Goal: Task Accomplishment & Management: Manage account settings

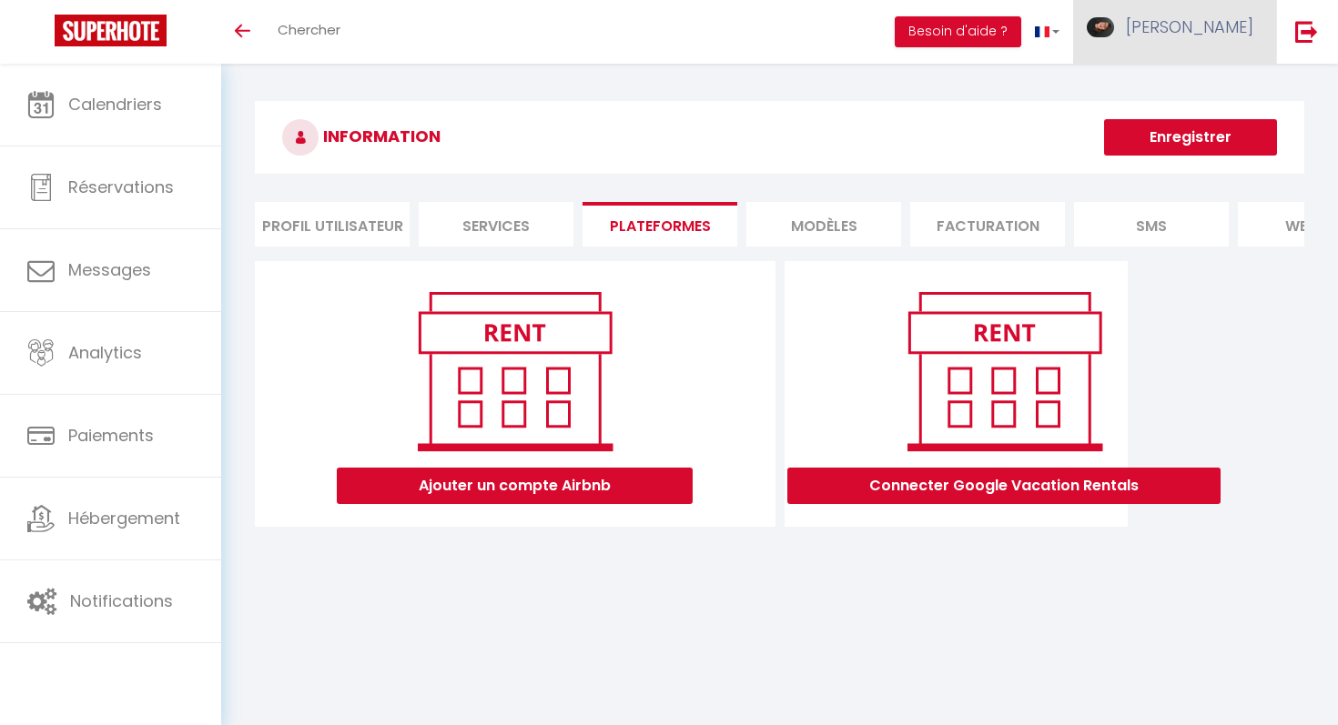
click at [1203, 36] on link "[PERSON_NAME]" at bounding box center [1174, 32] width 203 height 64
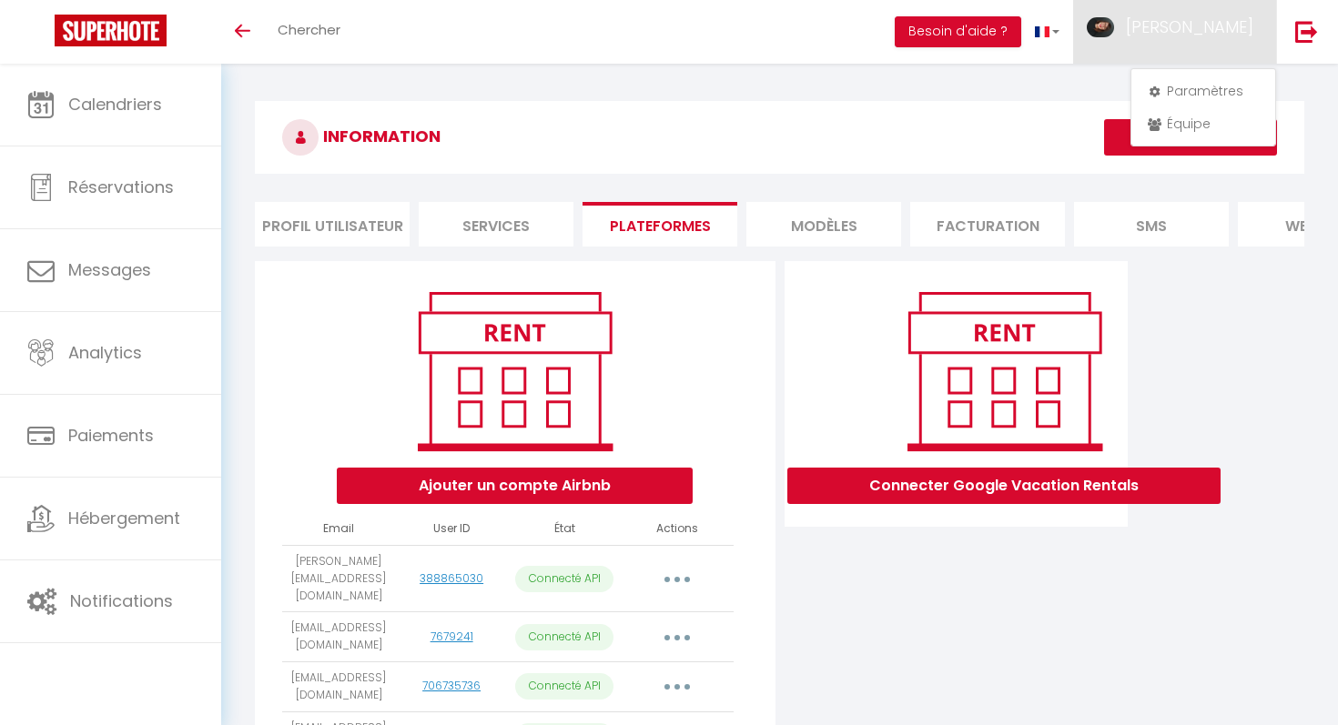
scroll to position [217, 0]
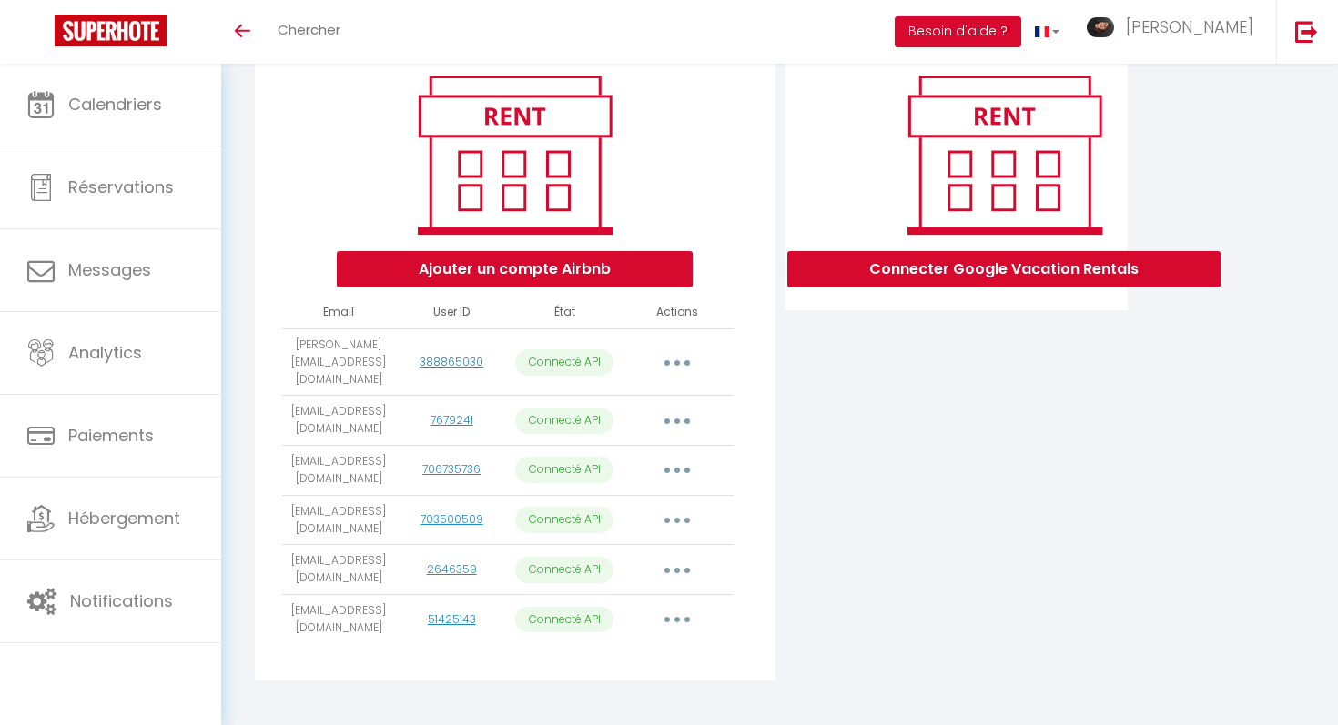
click at [679, 605] on button "button" at bounding box center [677, 619] width 51 height 29
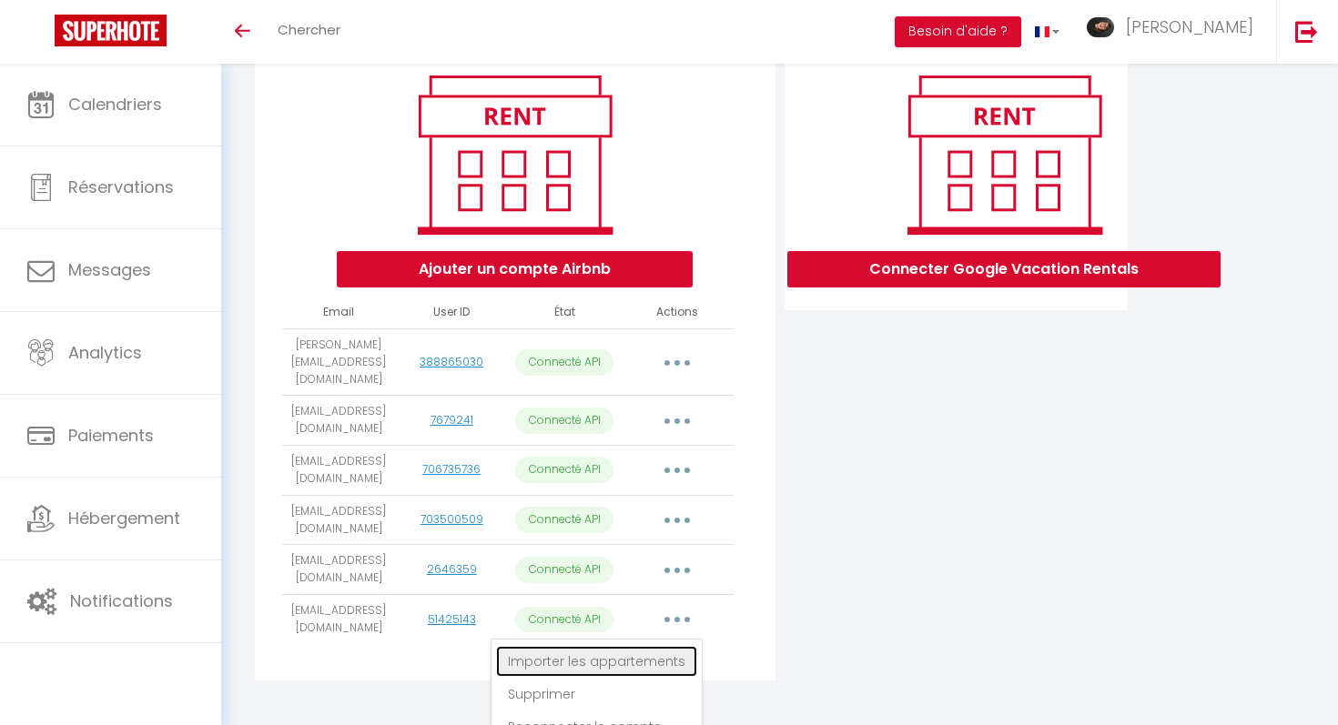
click at [649, 646] on link "Importer les appartements" at bounding box center [596, 661] width 201 height 31
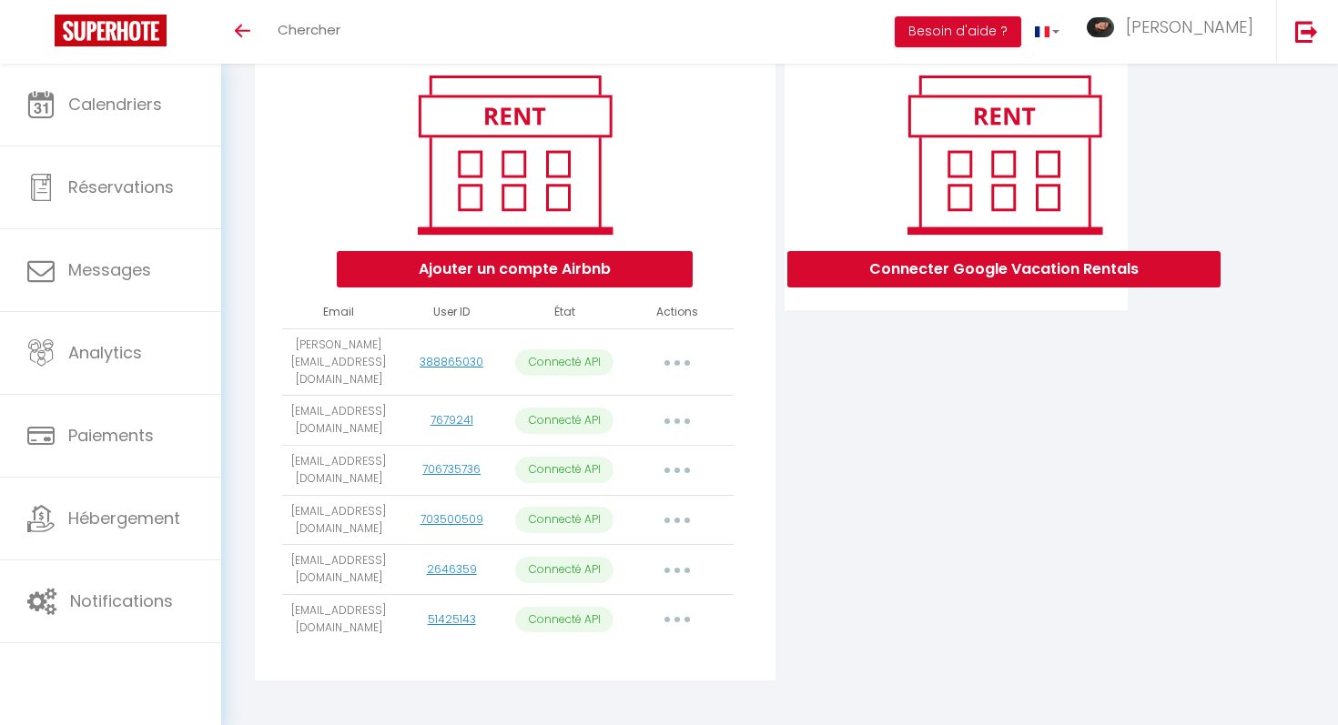
select select
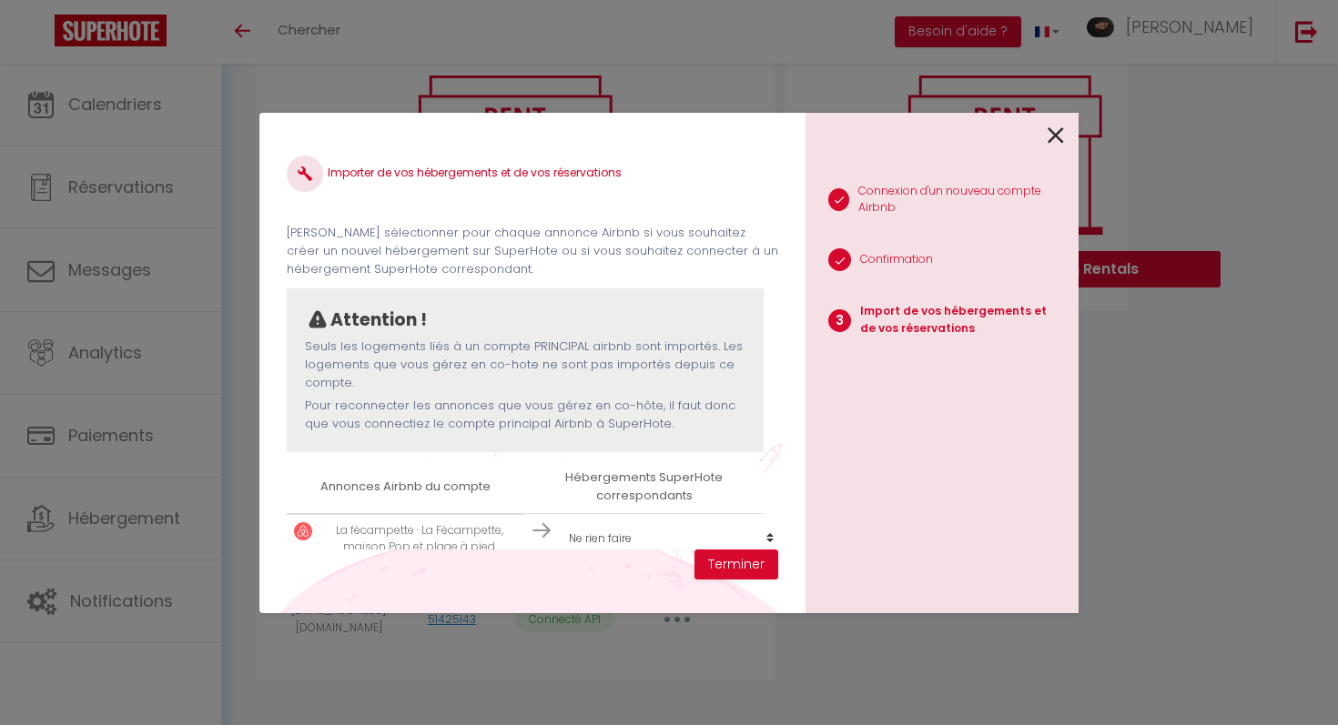
scroll to position [28, 0]
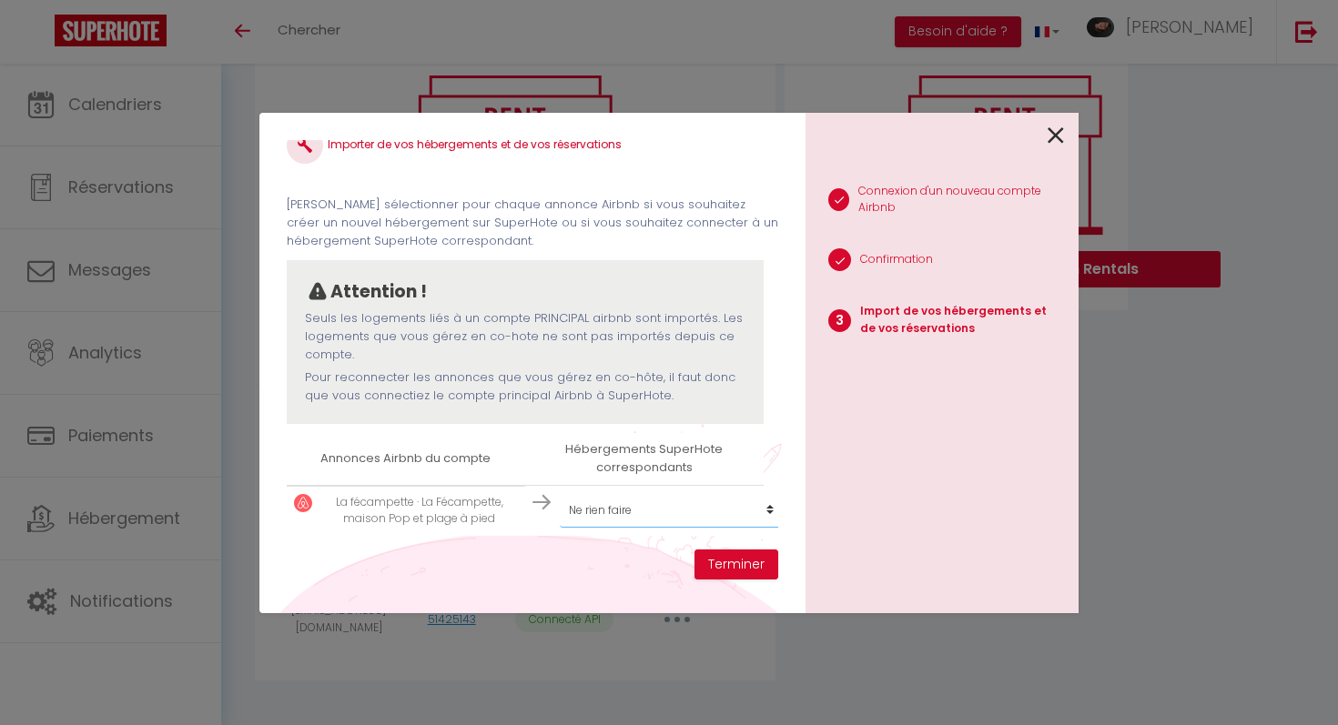
click at [766, 513] on select "Créer un nouvel hébergement Ne rien faire Le refuge des chataigniers [GEOGRAPHI…" at bounding box center [672, 510] width 224 height 35
click at [560, 493] on select "Créer un nouvel hébergement Ne rien faire Le refuge des chataigniers [GEOGRAPHI…" at bounding box center [672, 510] width 224 height 35
click at [766, 513] on select "Créer un nouvel hébergement Ne rien faire Le refuge des chataigniers [GEOGRAPHI…" at bounding box center [672, 510] width 224 height 35
click at [744, 559] on button "Terminer" at bounding box center [736, 565] width 84 height 31
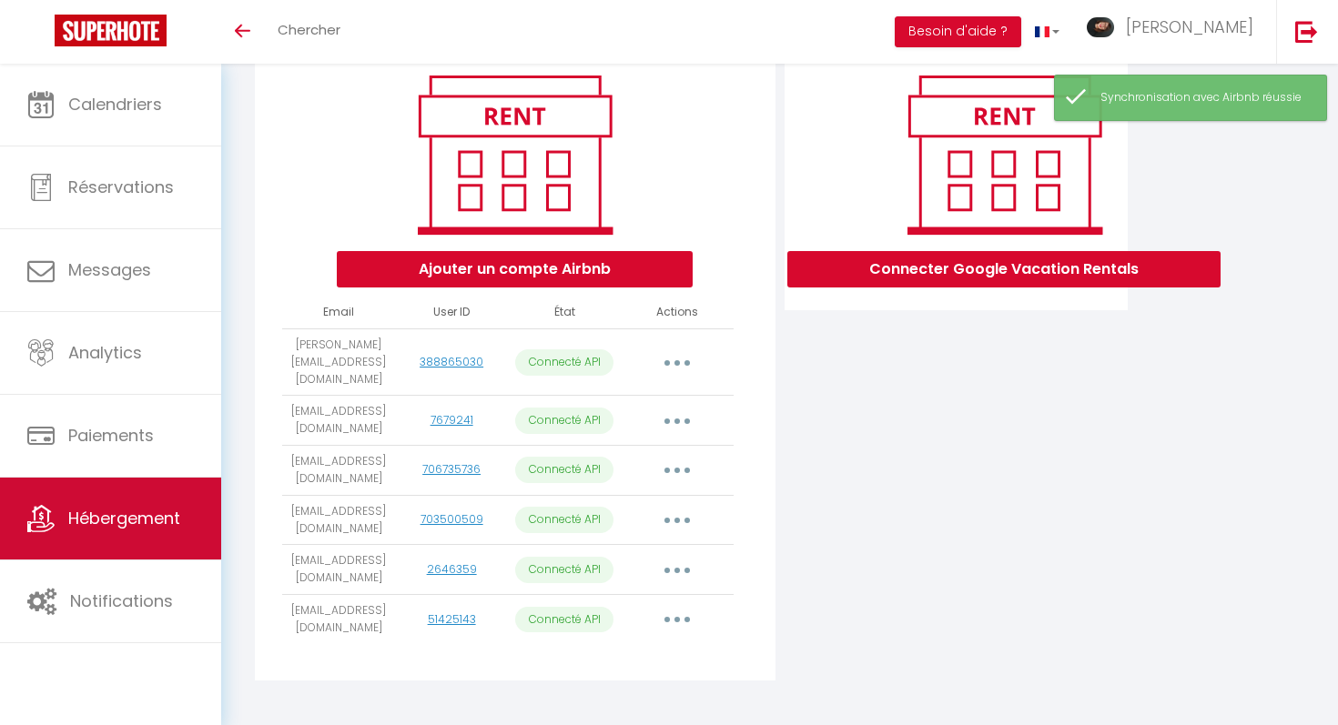
click at [83, 496] on link "Hébergement" at bounding box center [110, 519] width 221 height 82
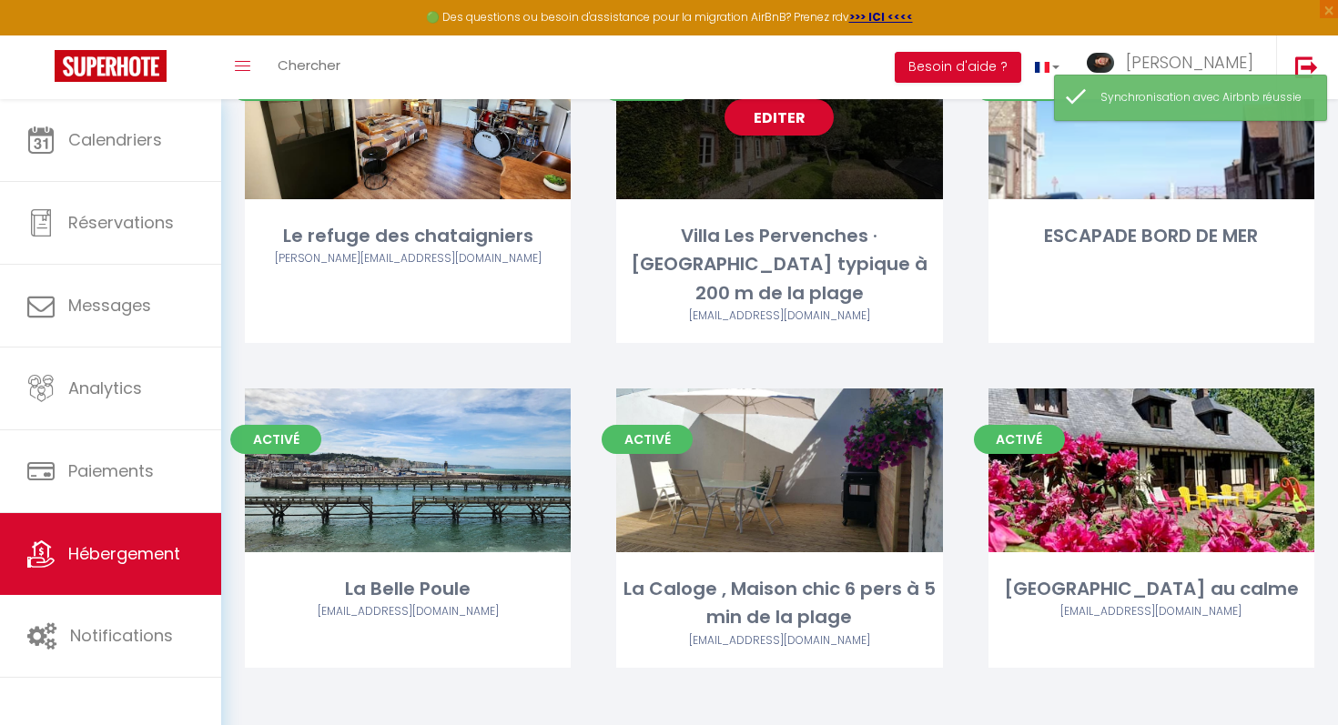
scroll to position [208, 0]
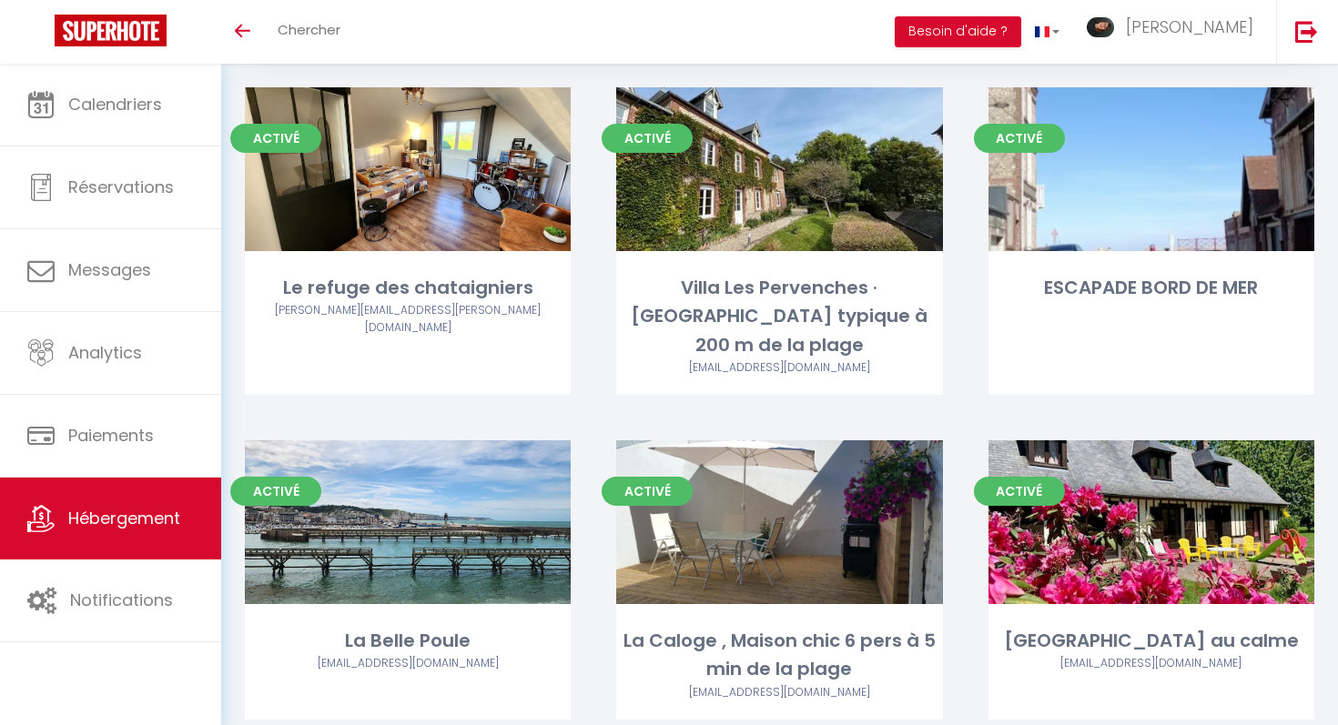
scroll to position [172, 0]
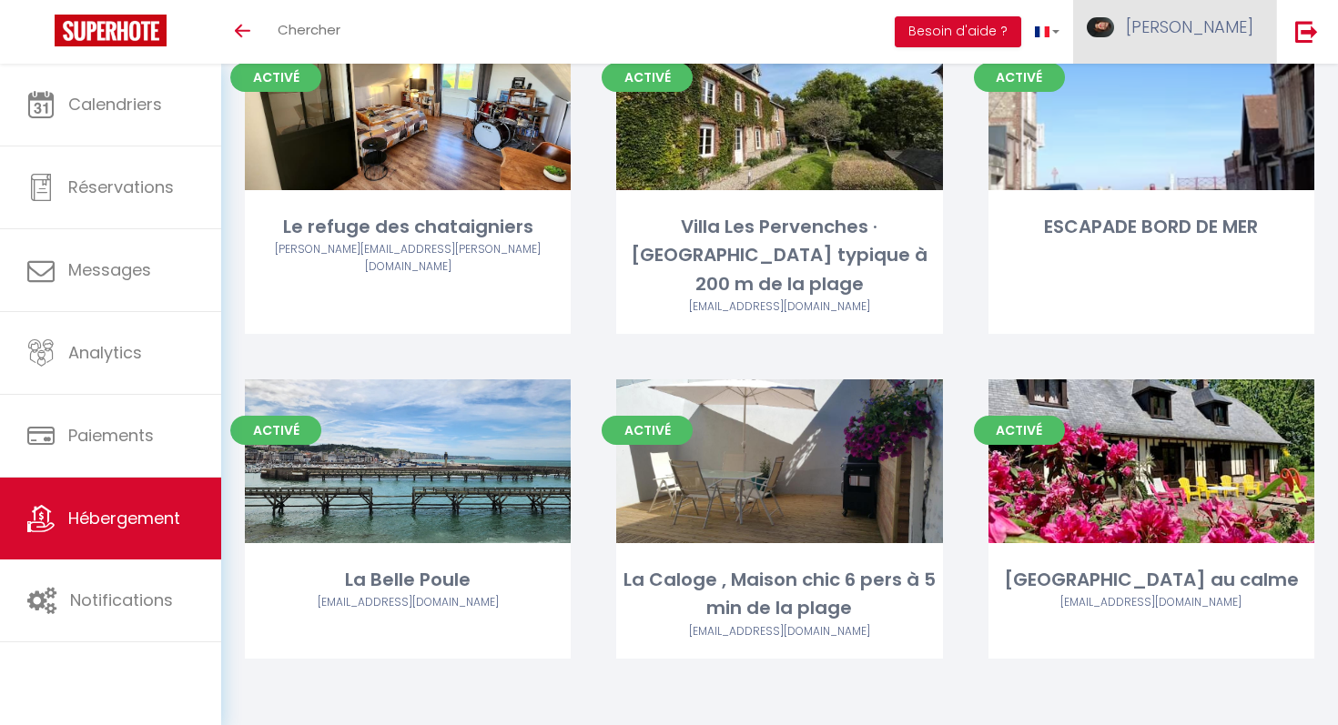
click at [1245, 20] on span "[PERSON_NAME]" at bounding box center [1189, 26] width 127 height 23
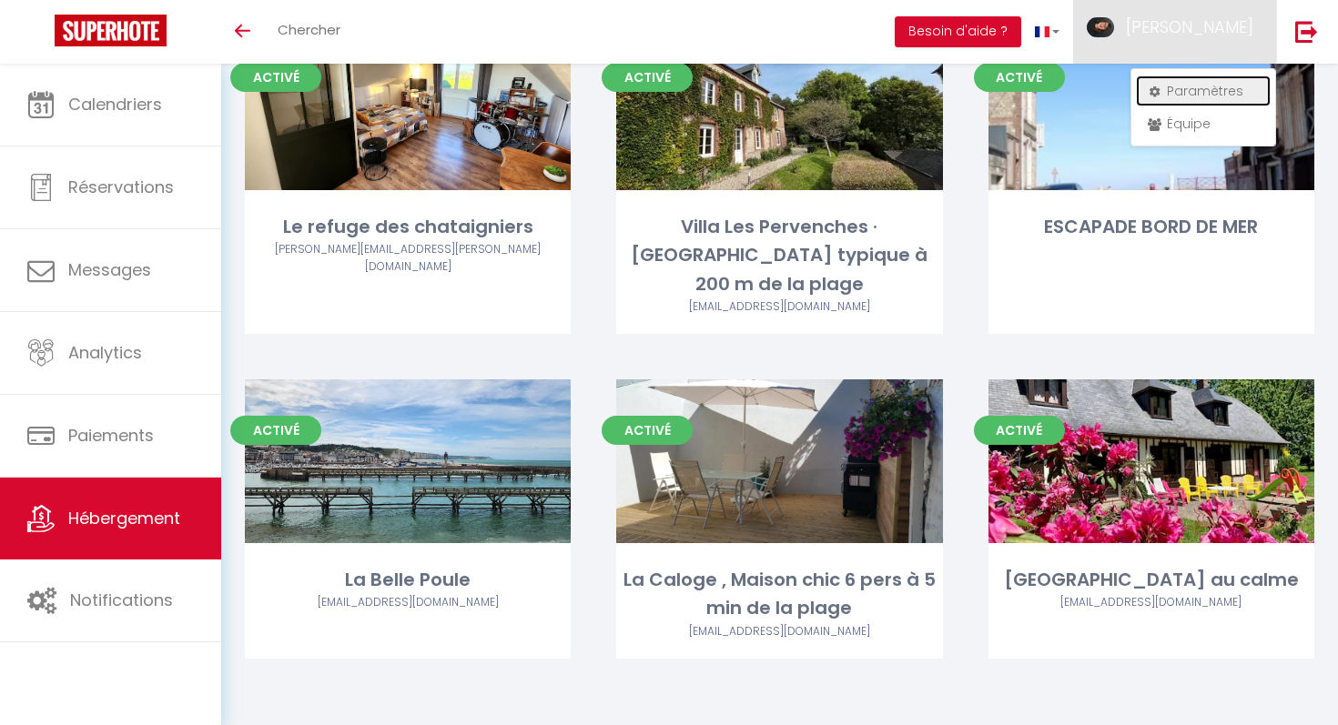
click at [1186, 88] on link "Paramètres" at bounding box center [1203, 91] width 135 height 31
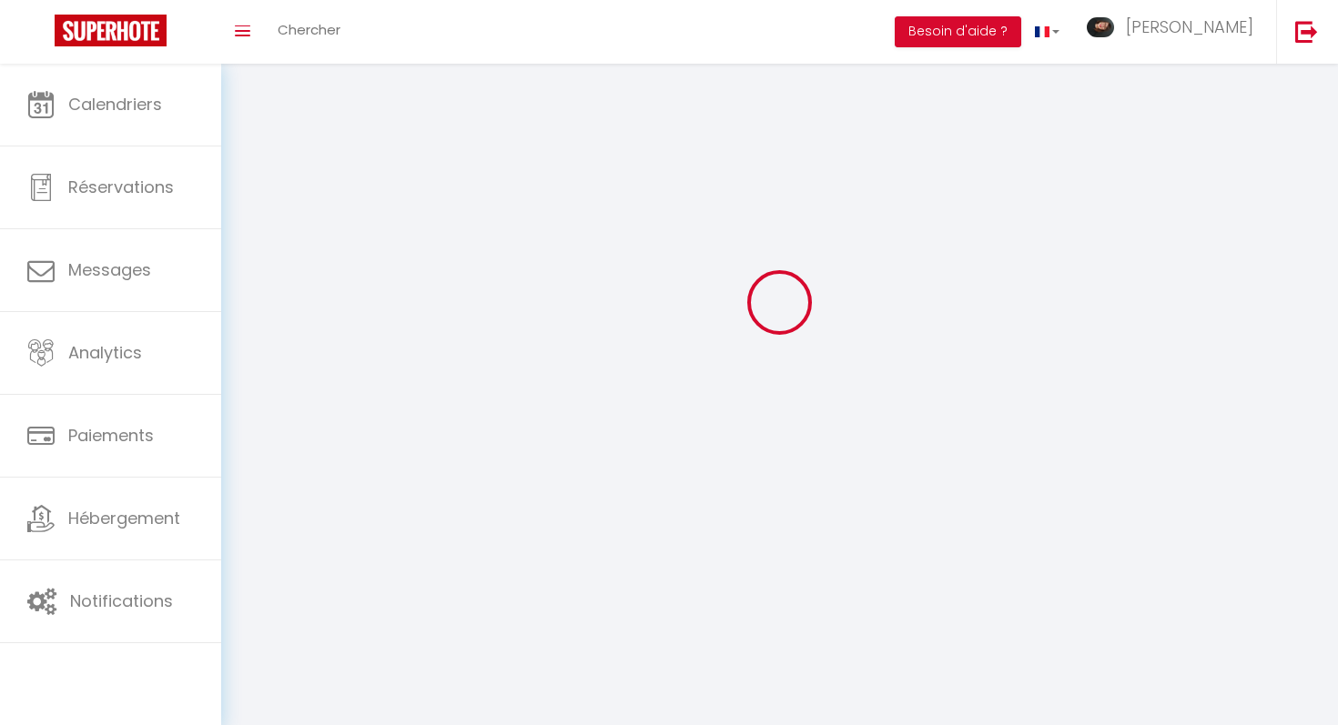
type input "[PERSON_NAME]"
type input "Hanin"
type input "0634829335"
type input "[STREET_ADDRESS]"
type input "76280"
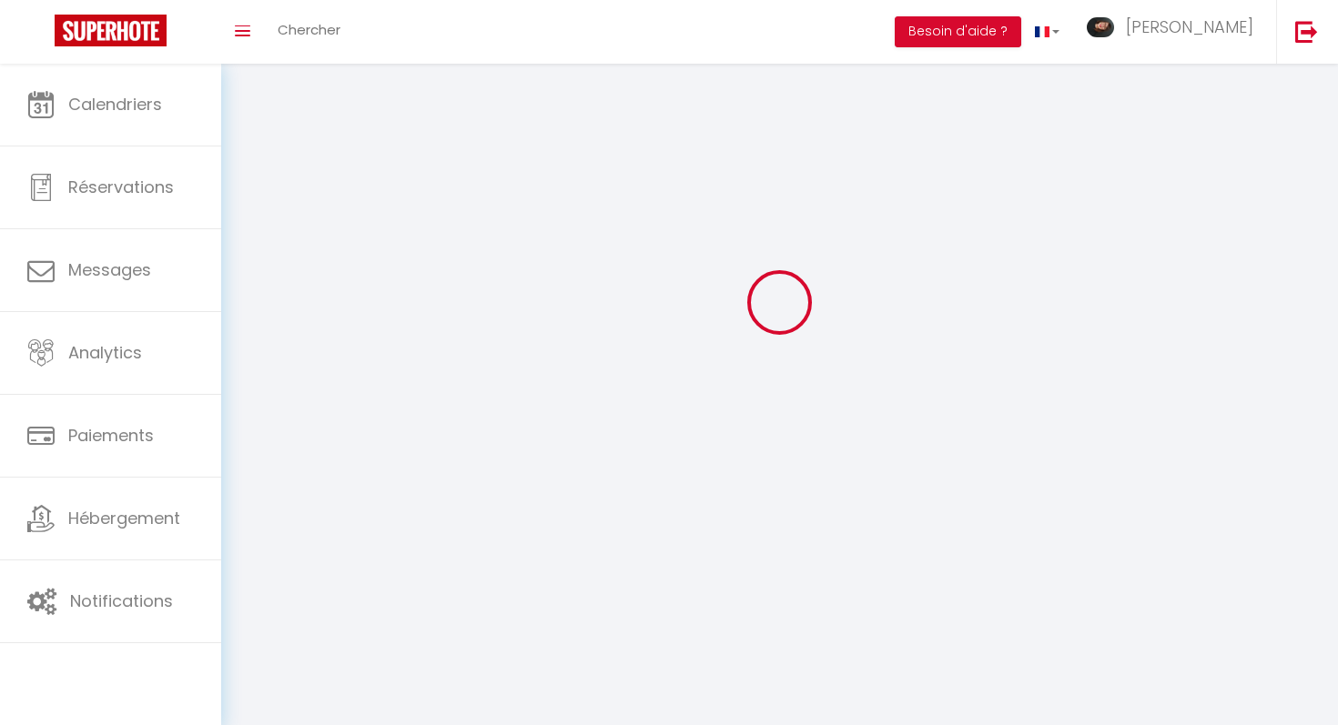
type input "Criquetot-l'Esneval"
type input "3V8NveAXJl5SuUHwf1AlQzXGs"
type input "HU0gH5MEd9moC0UH06Cawefpo"
type input "3V8NveAXJl5SuUHwf1AlQzXGs"
type input "HU0gH5MEd9moC0UH06Cawefpo"
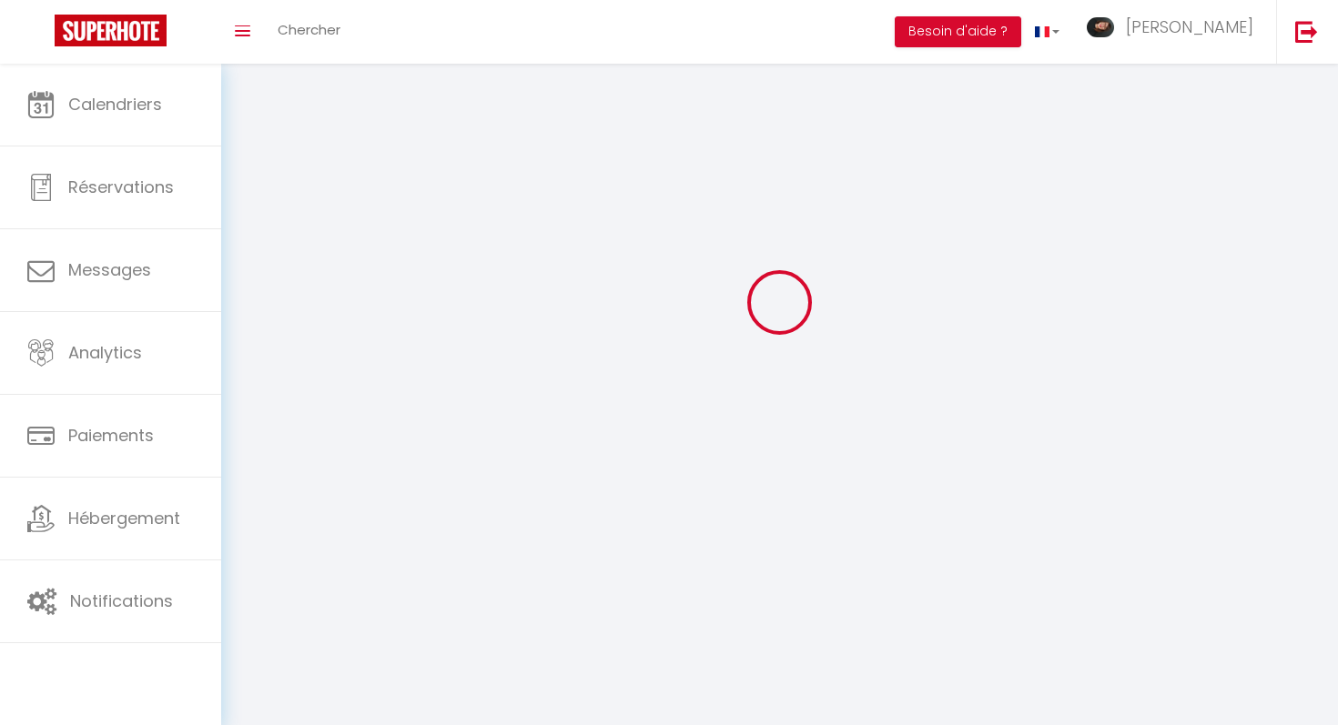
type input "[URL][DOMAIN_NAME]"
select select "28"
select select "fr"
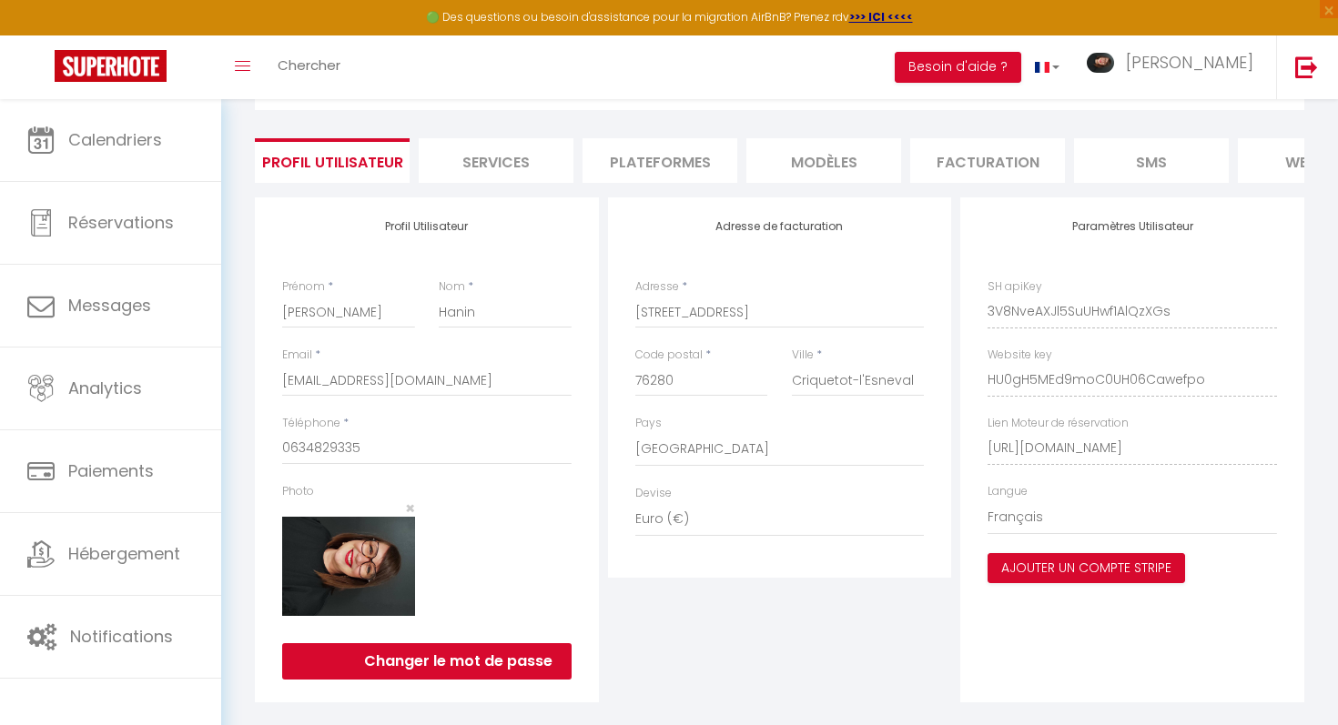
scroll to position [127, 0]
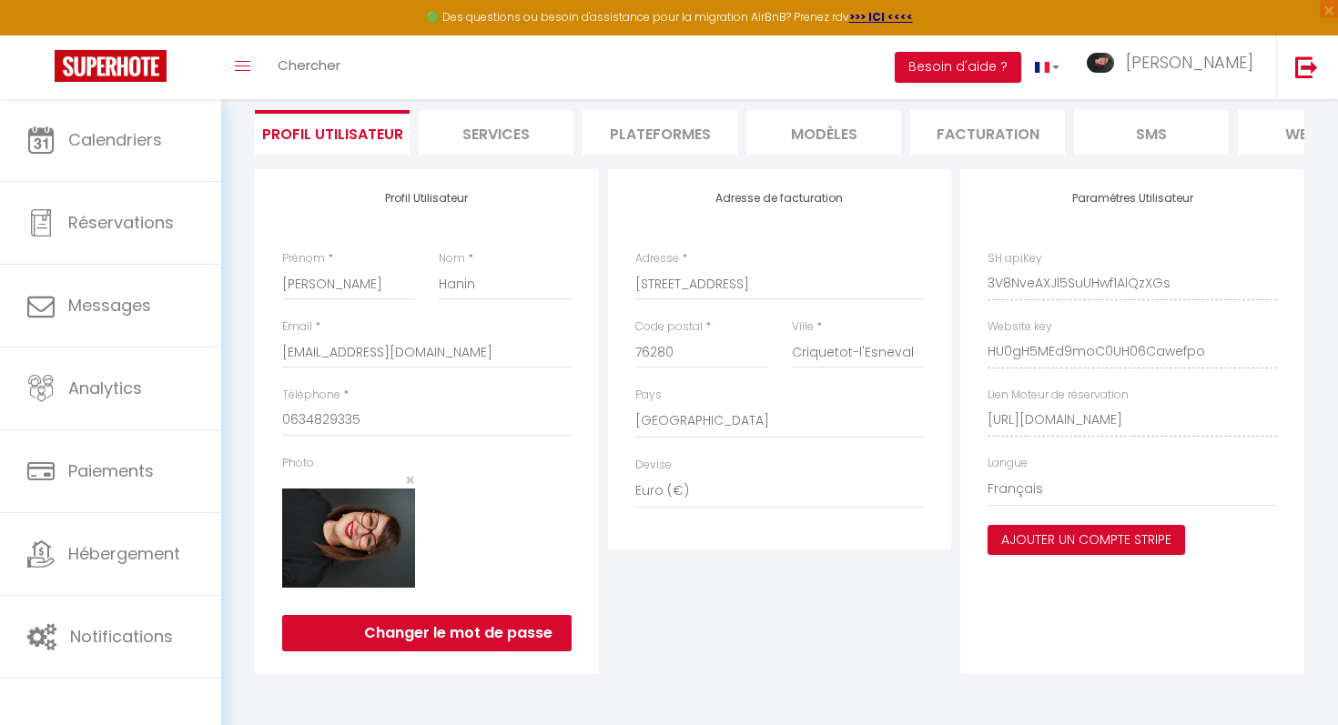
click at [526, 127] on li "Services" at bounding box center [496, 132] width 155 height 45
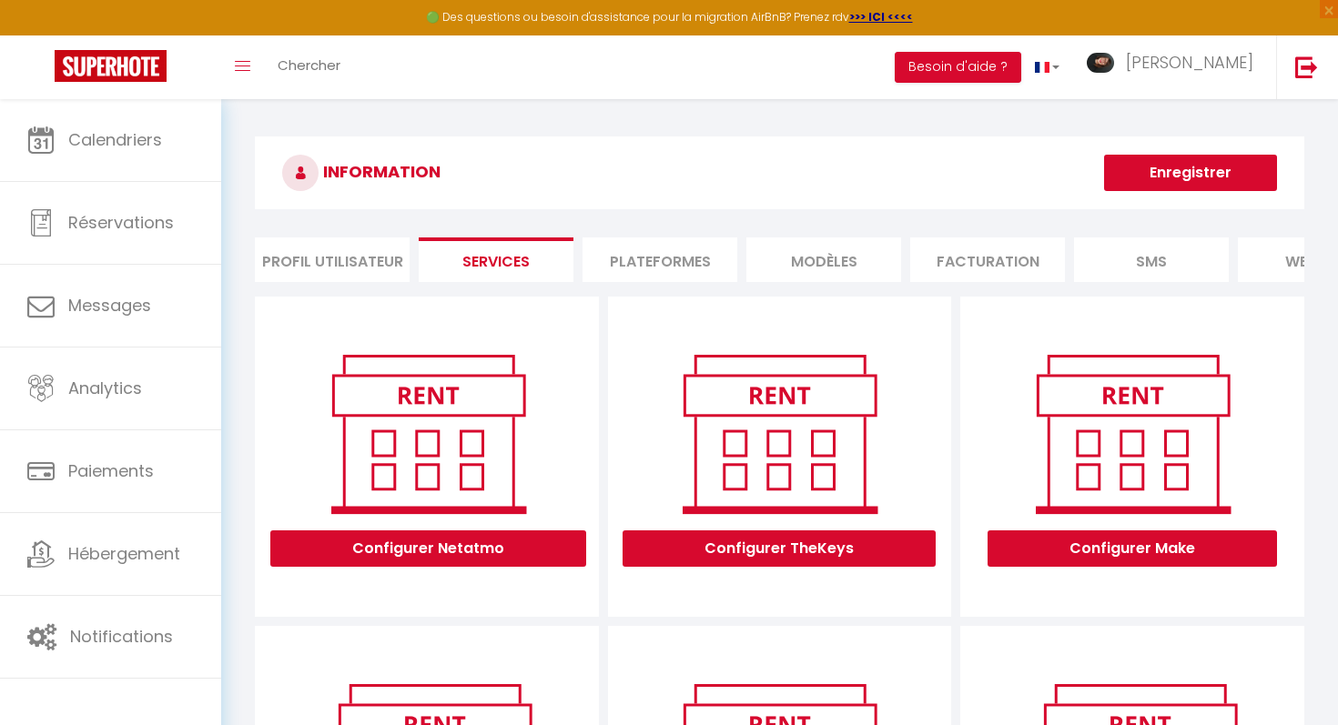
click at [681, 266] on li "Plateformes" at bounding box center [659, 260] width 155 height 45
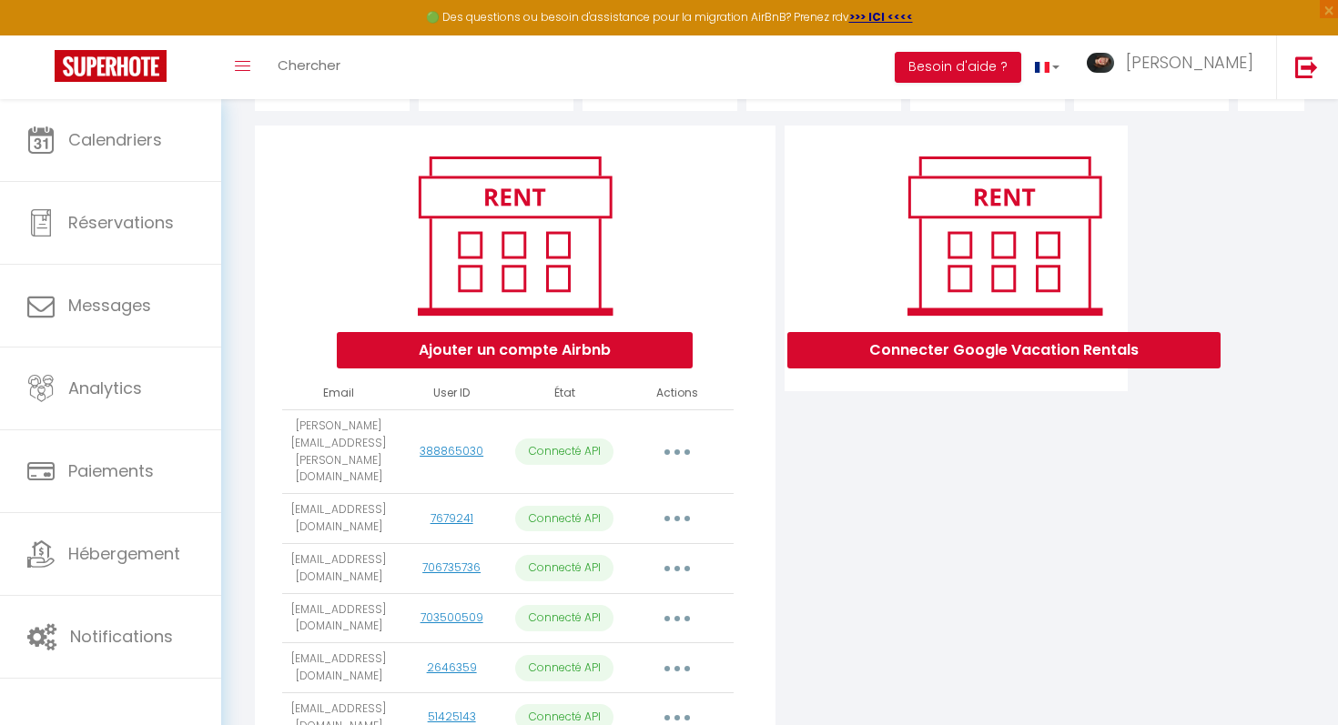
scroll to position [252, 0]
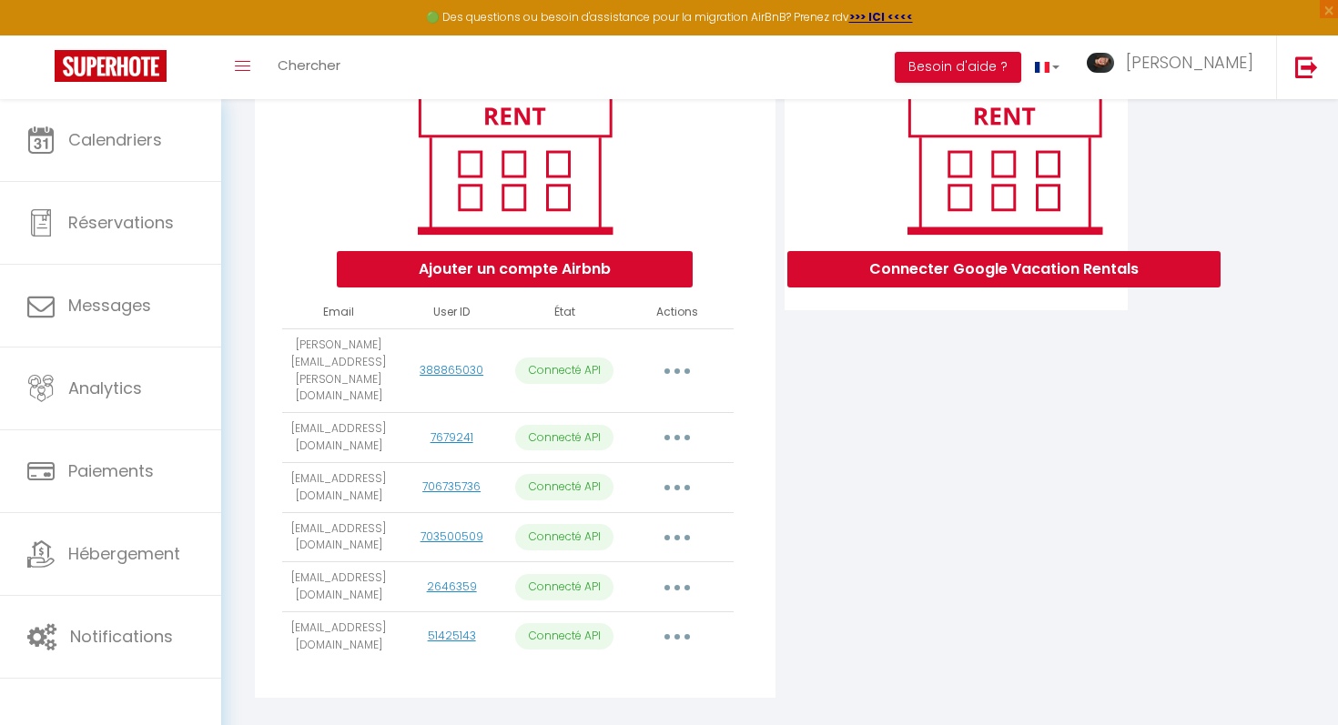
click at [675, 634] on icon "button" at bounding box center [676, 636] width 5 height 5
click at [634, 663] on link "Importer les appartements" at bounding box center [596, 678] width 201 height 31
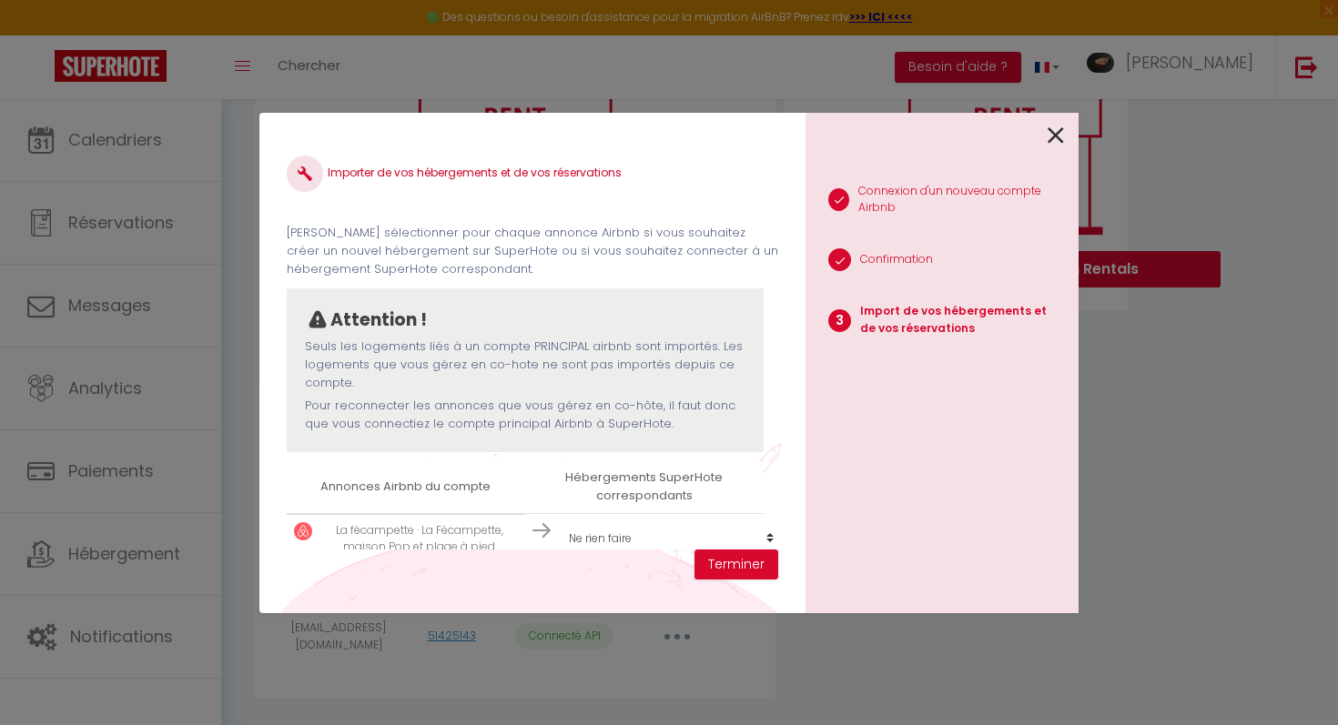
scroll to position [28, 0]
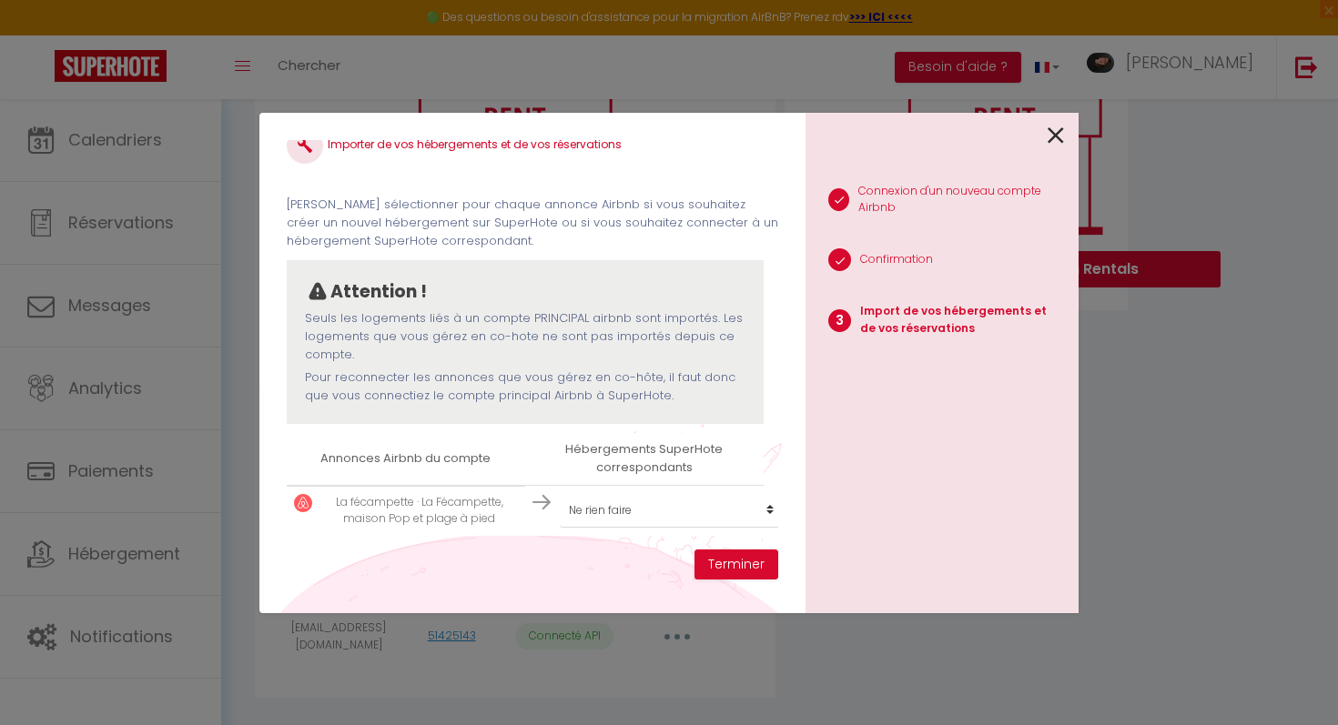
click at [412, 512] on p "La fécampette · La Fécampette, maison Pop et plage à pied" at bounding box center [419, 511] width 197 height 35
click at [766, 504] on select "Créer un nouvel hébergement Ne rien faire Le refuge des chataigniers [GEOGRAPHI…" at bounding box center [672, 510] width 224 height 35
select select "create_new"
click at [560, 493] on select "Créer un nouvel hébergement Ne rien faire Le refuge des chataigniers [GEOGRAPHI…" at bounding box center [672, 510] width 224 height 35
click at [741, 570] on button "Terminer" at bounding box center [736, 565] width 84 height 31
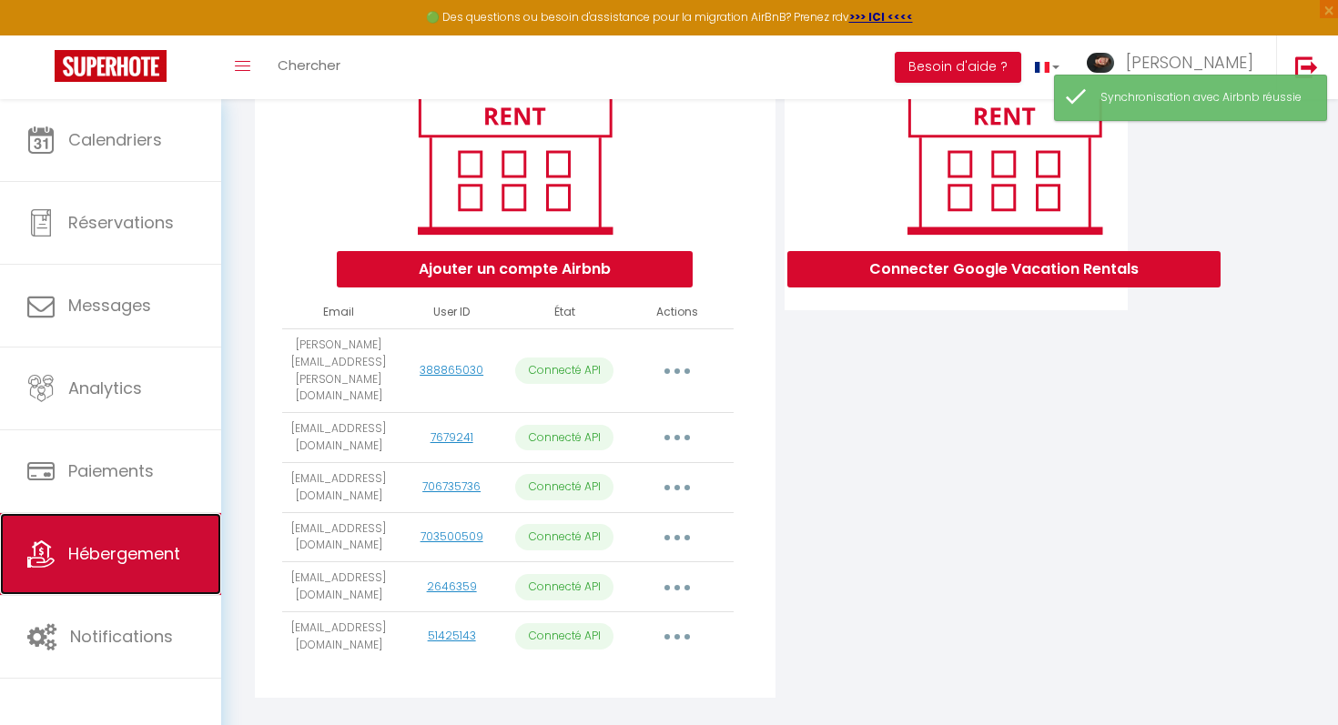
click at [151, 544] on span "Hébergement" at bounding box center [124, 553] width 112 height 23
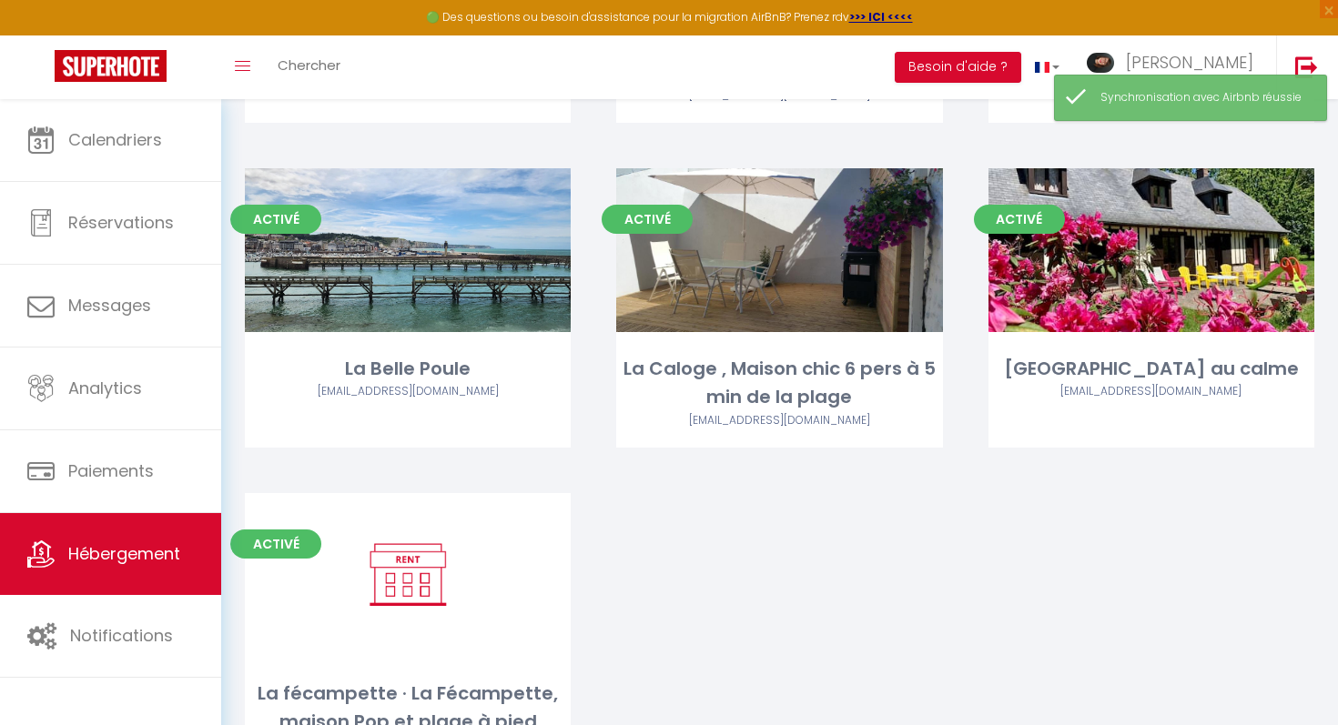
scroll to position [532, 0]
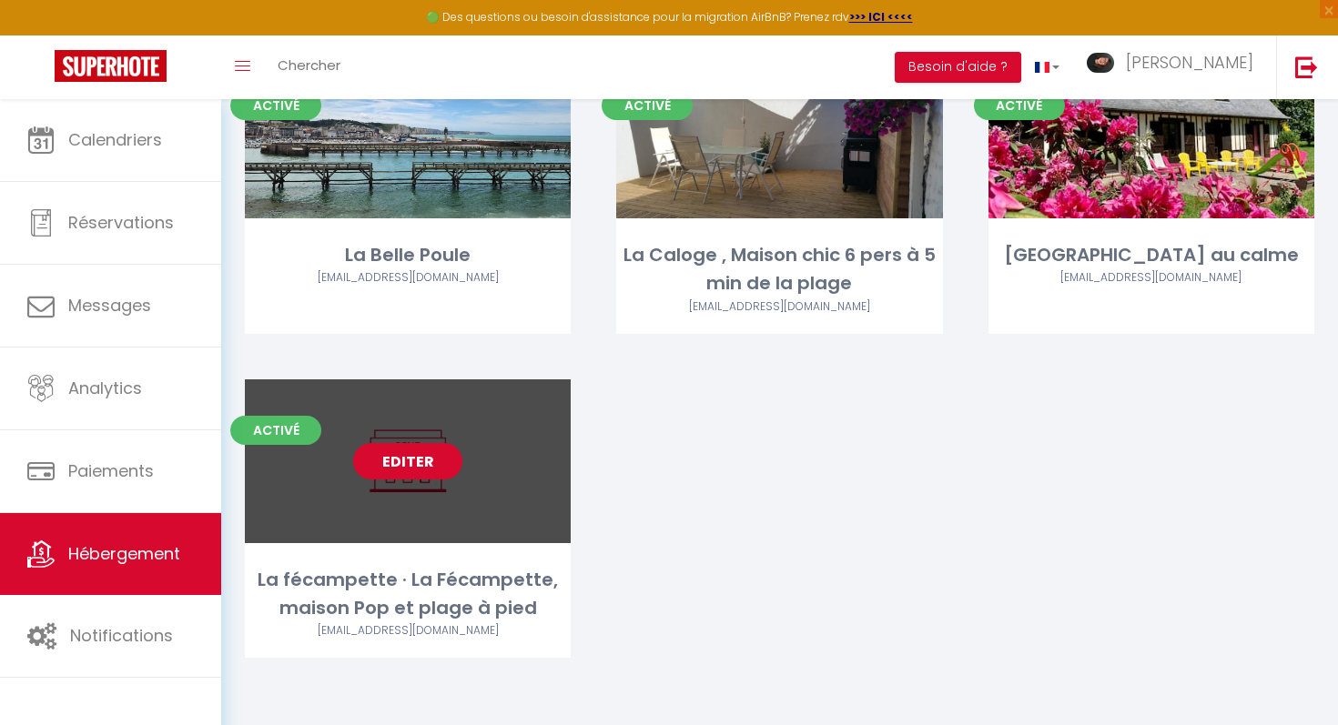
click at [430, 461] on link "Editer" at bounding box center [407, 461] width 109 height 36
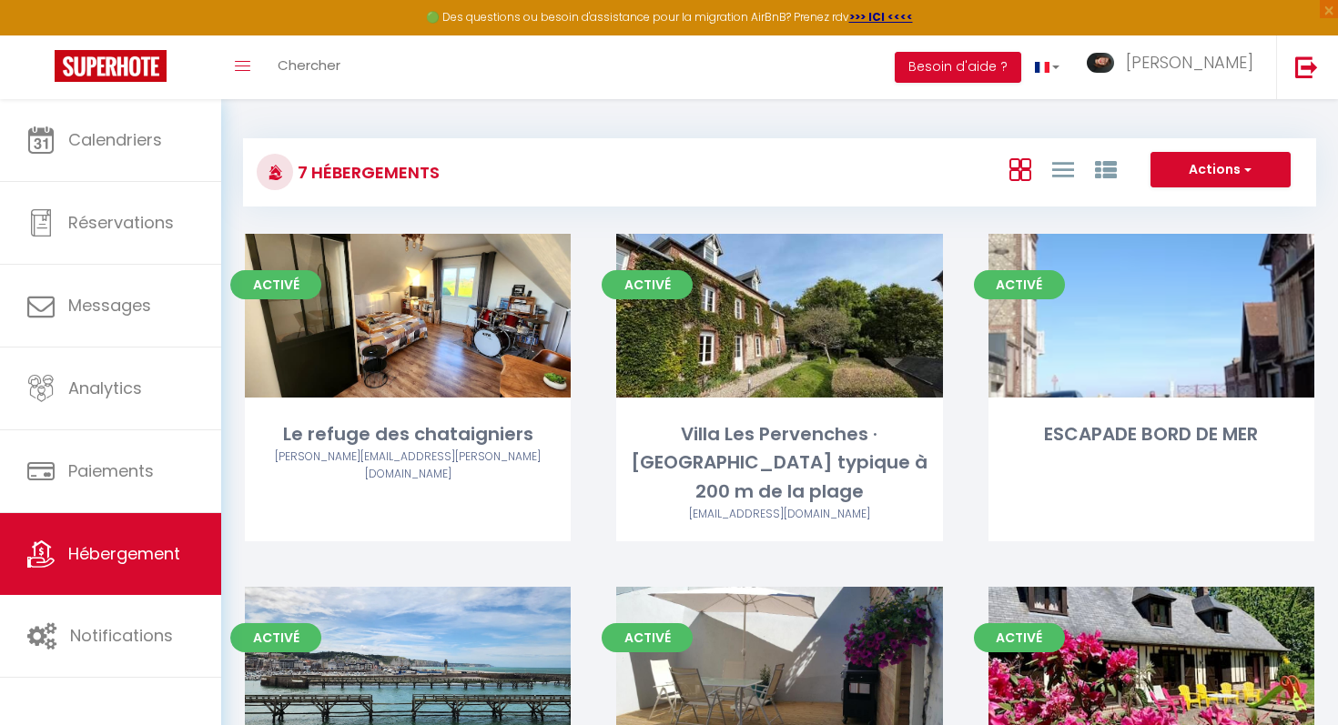
select select "3"
select select "2"
select select "1"
select select "28"
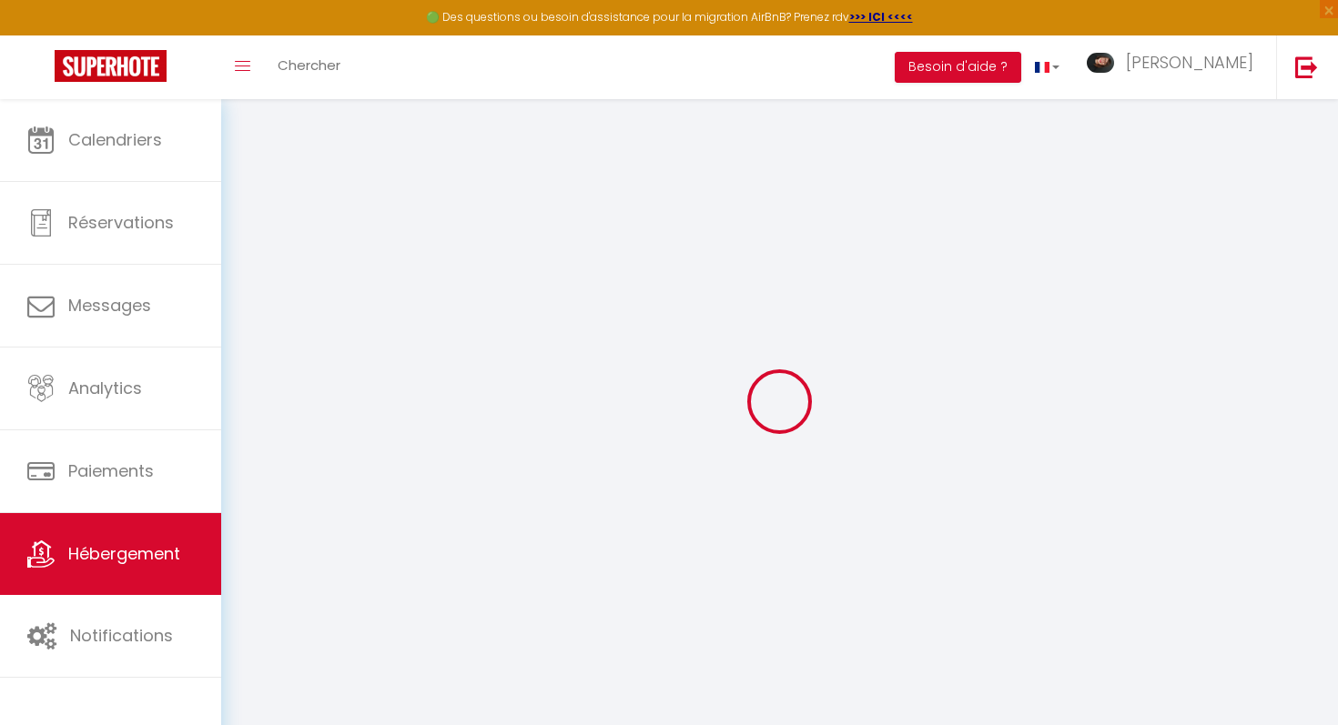
select select
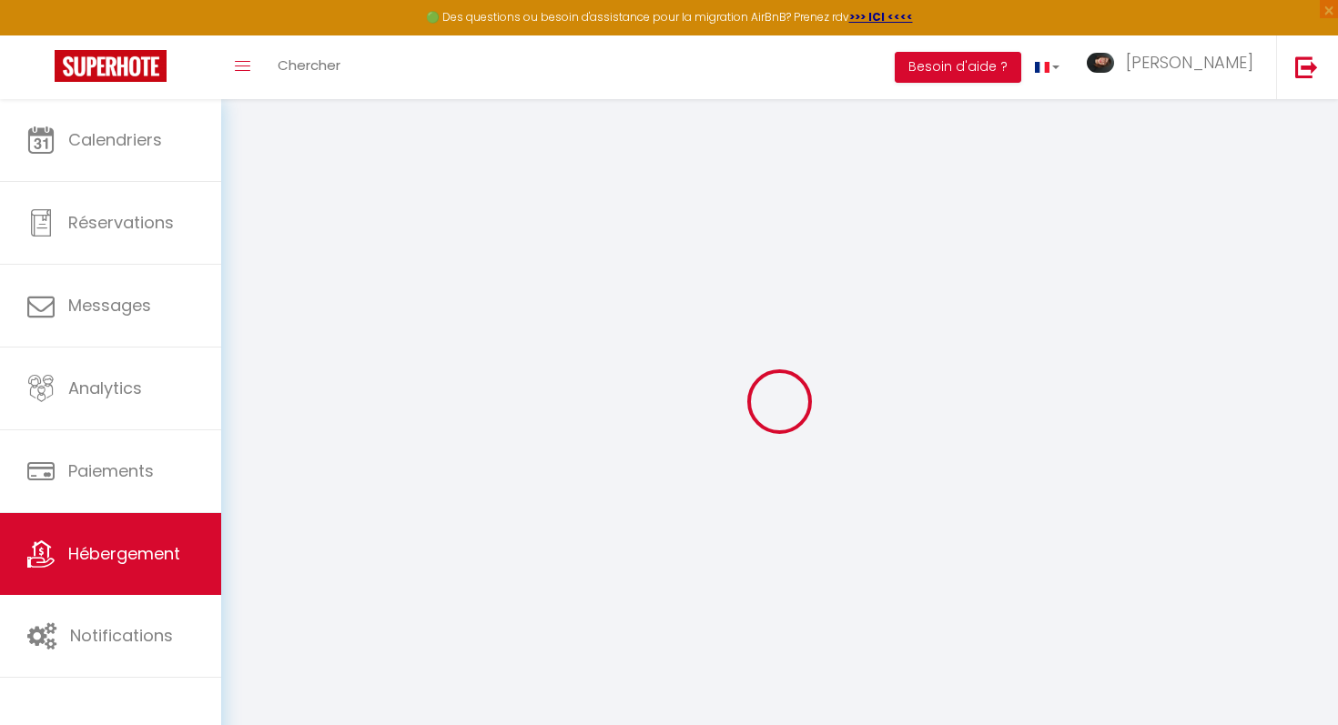
select select
checkbox input "false"
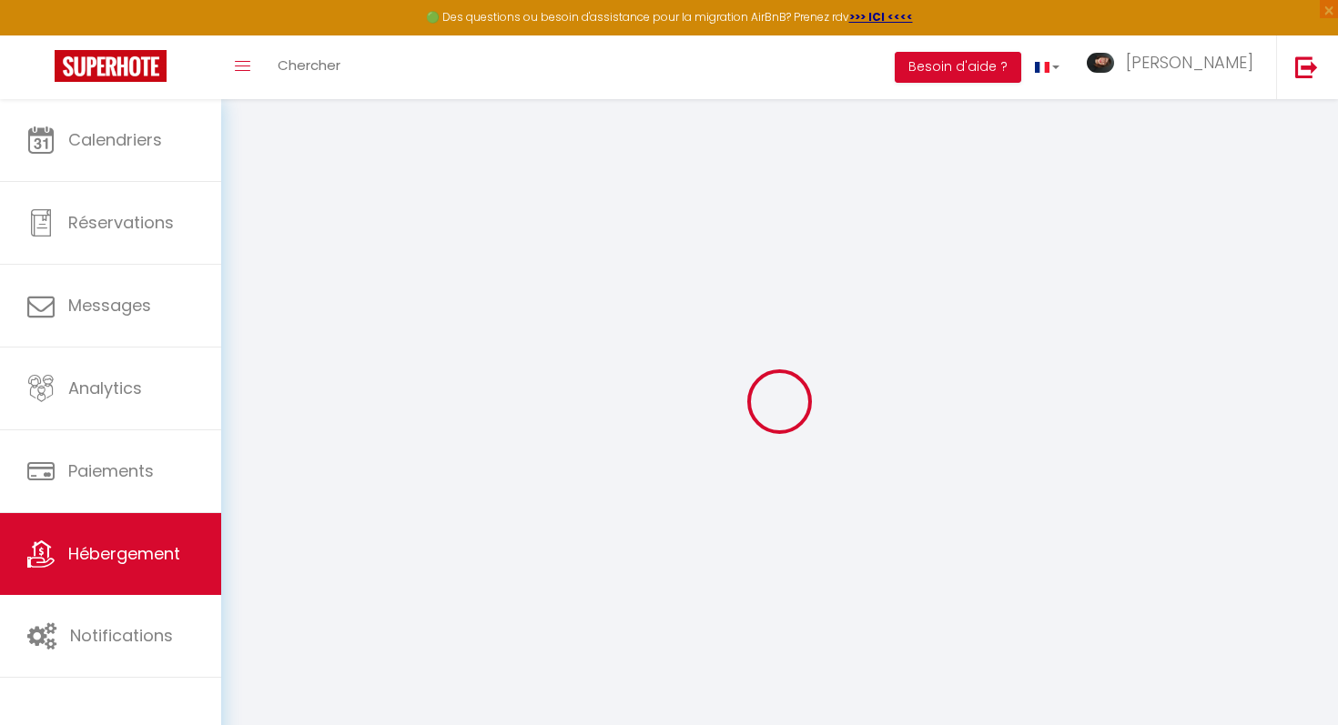
select select
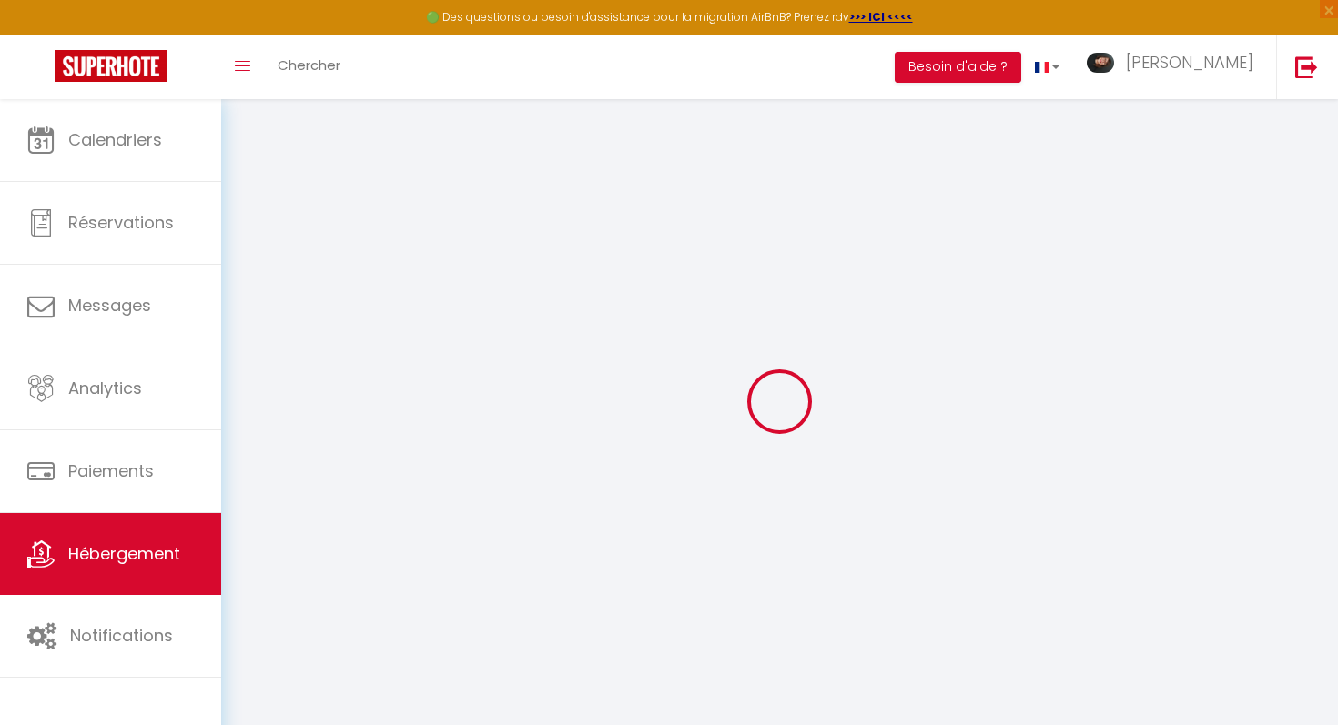
select select
checkbox input "false"
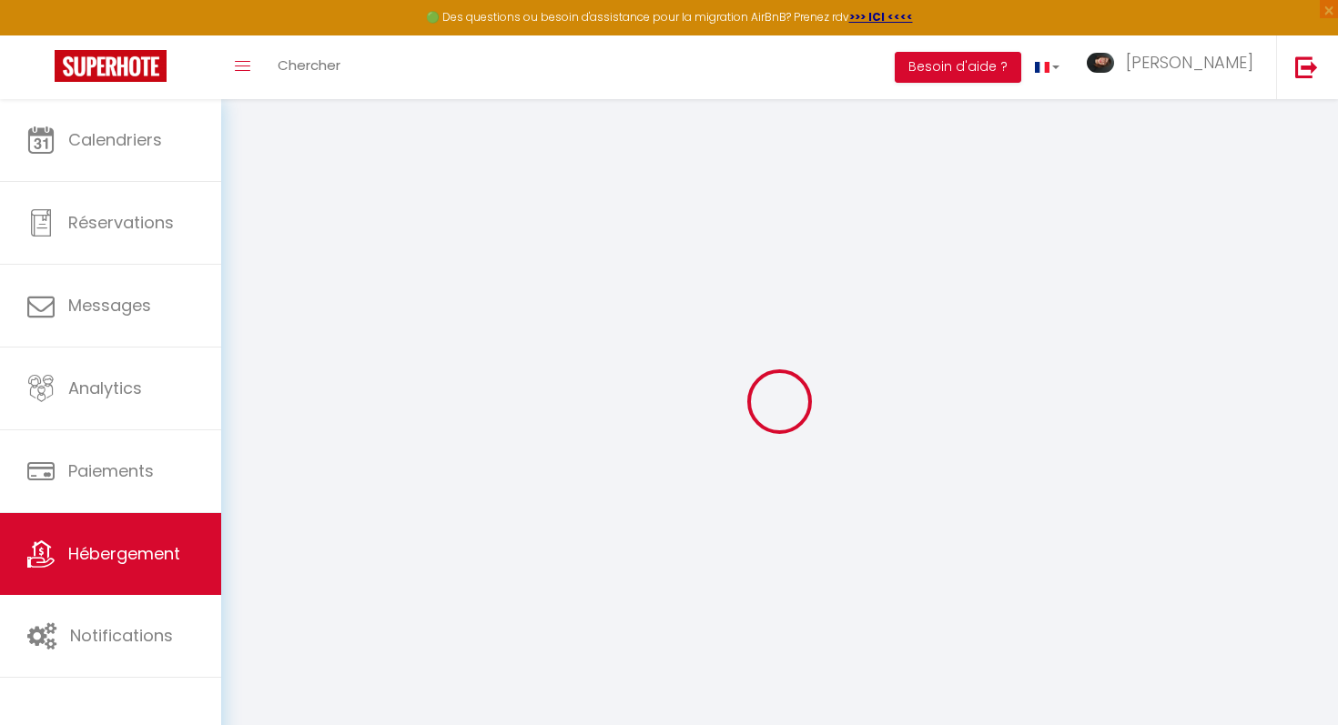
checkbox input "false"
select select
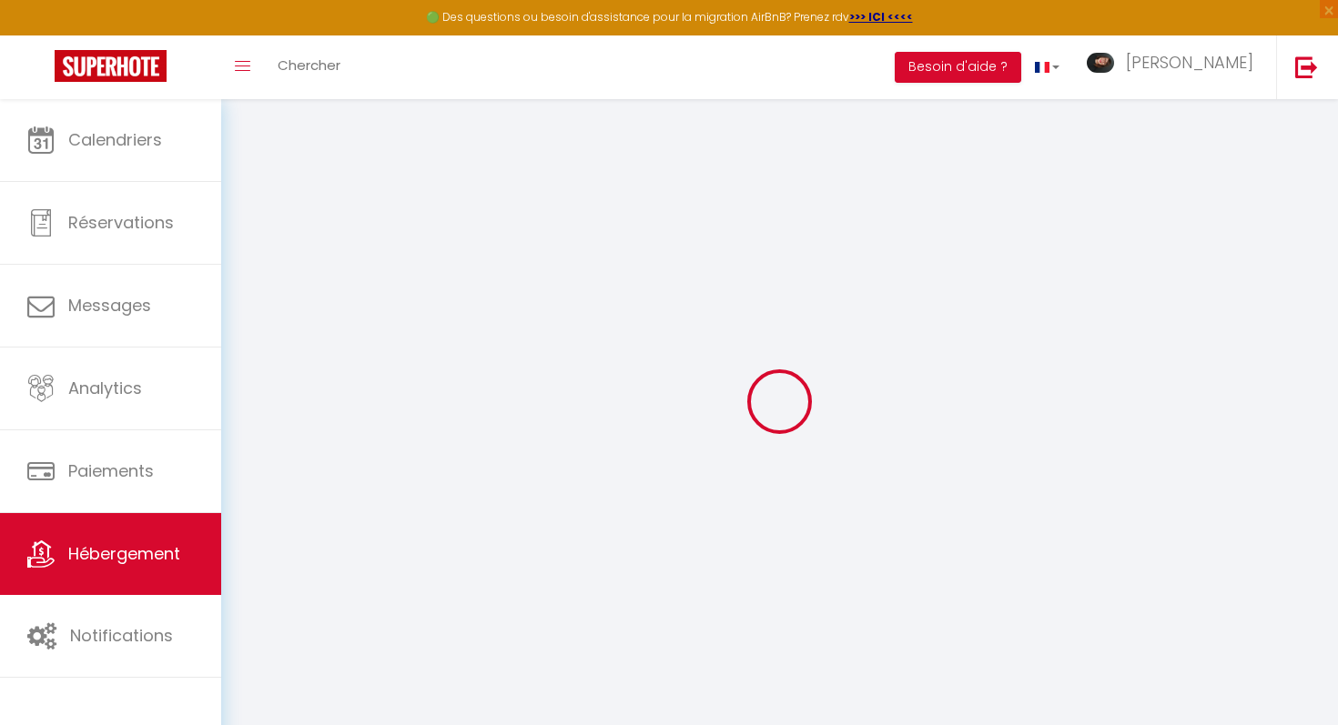
select select
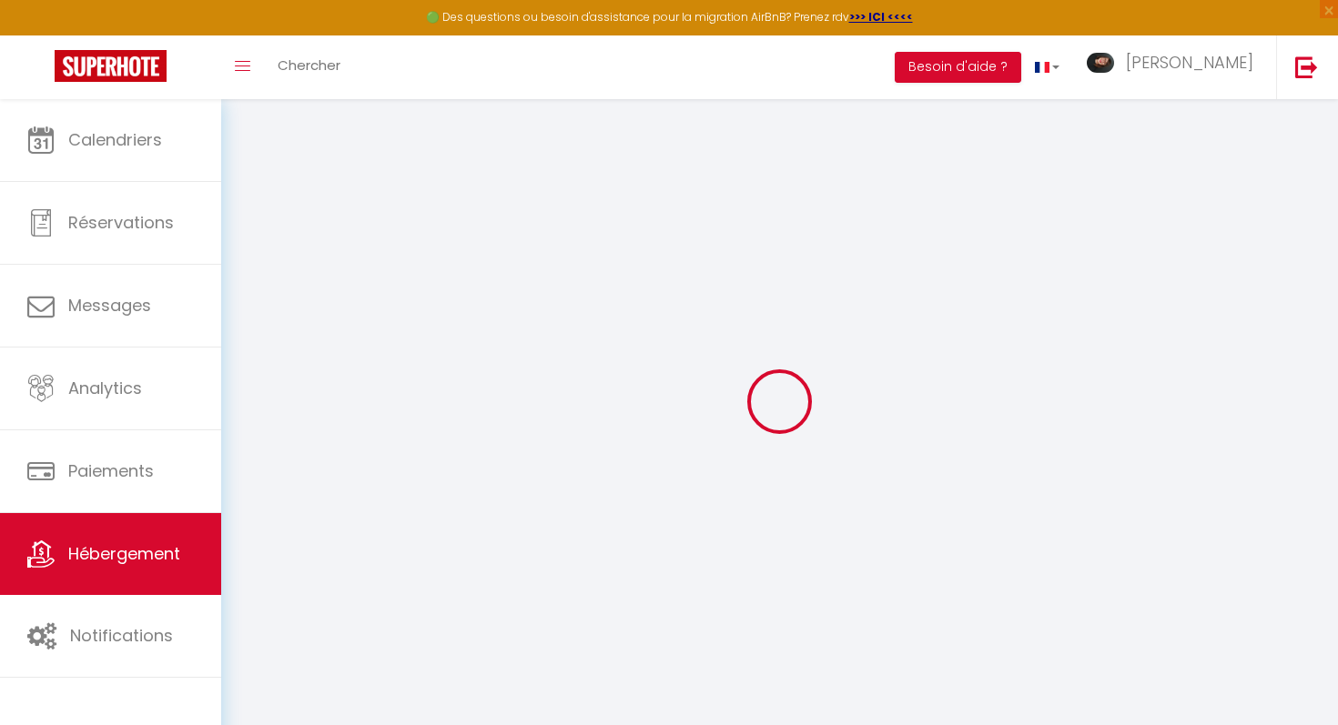
checkbox input "false"
select select
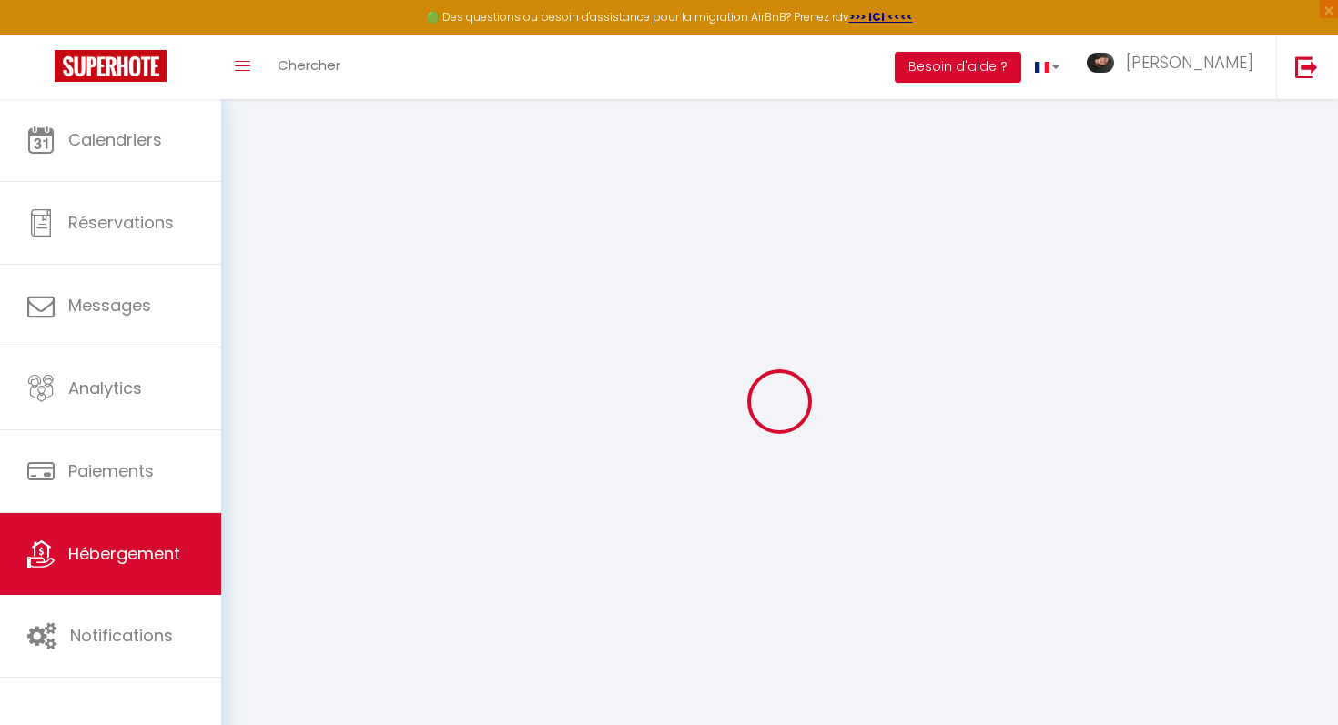
select select
type input "La fécampette · La Fécampette, maison Pop et plage à pied"
select select "houses"
select select "6"
select select "3"
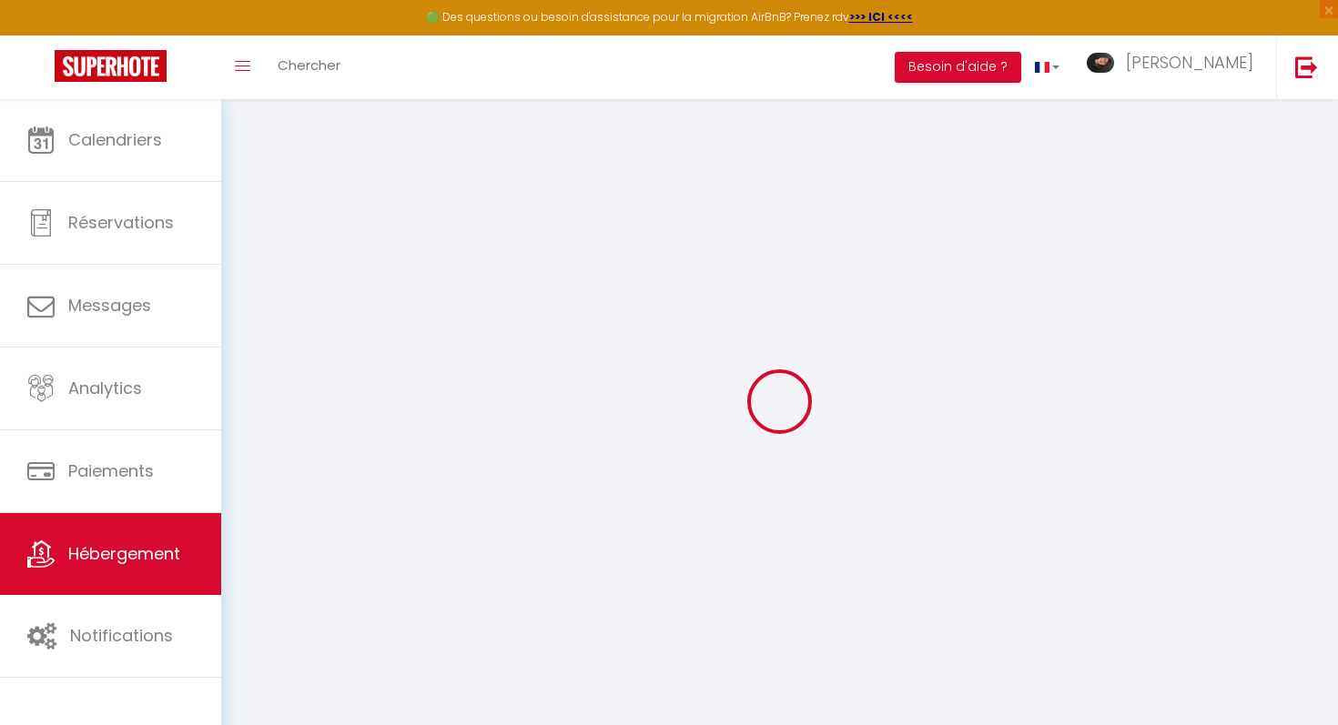
select select "2"
type input "130"
type input "80"
select select
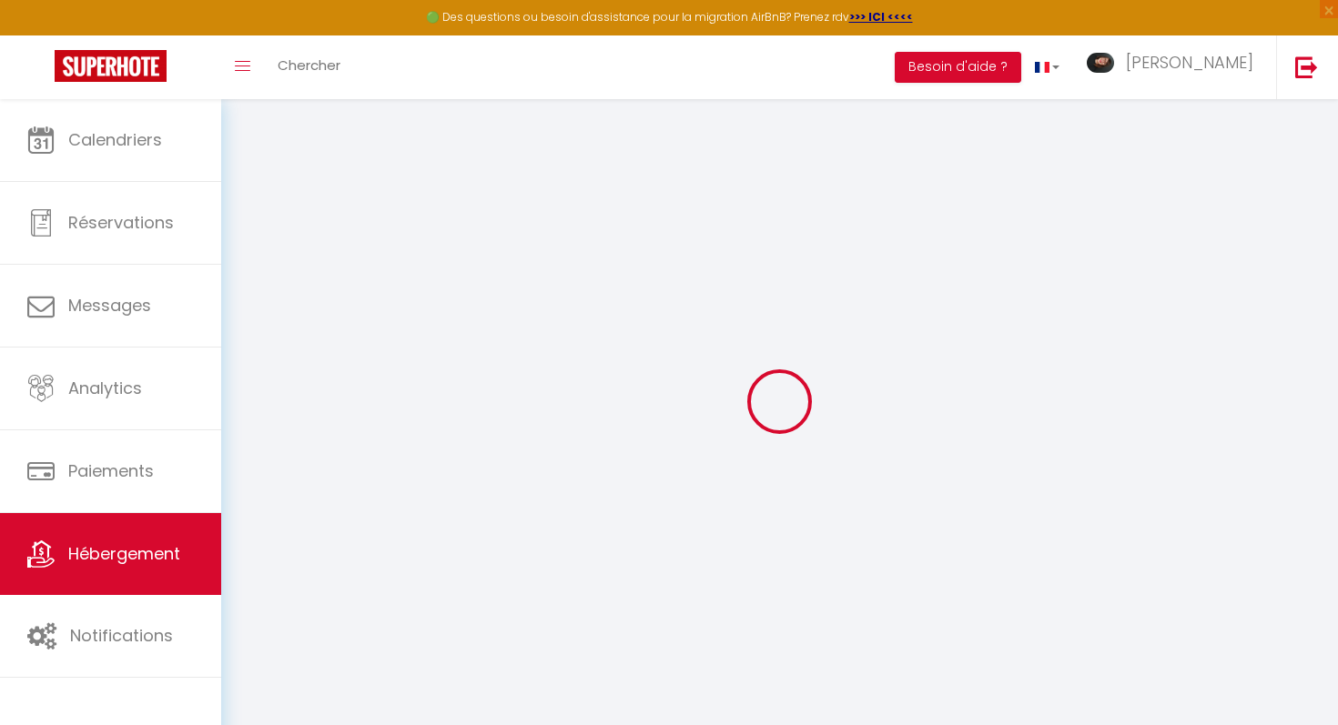
select select
type input "7 Rue Arquaise"
type input "76400"
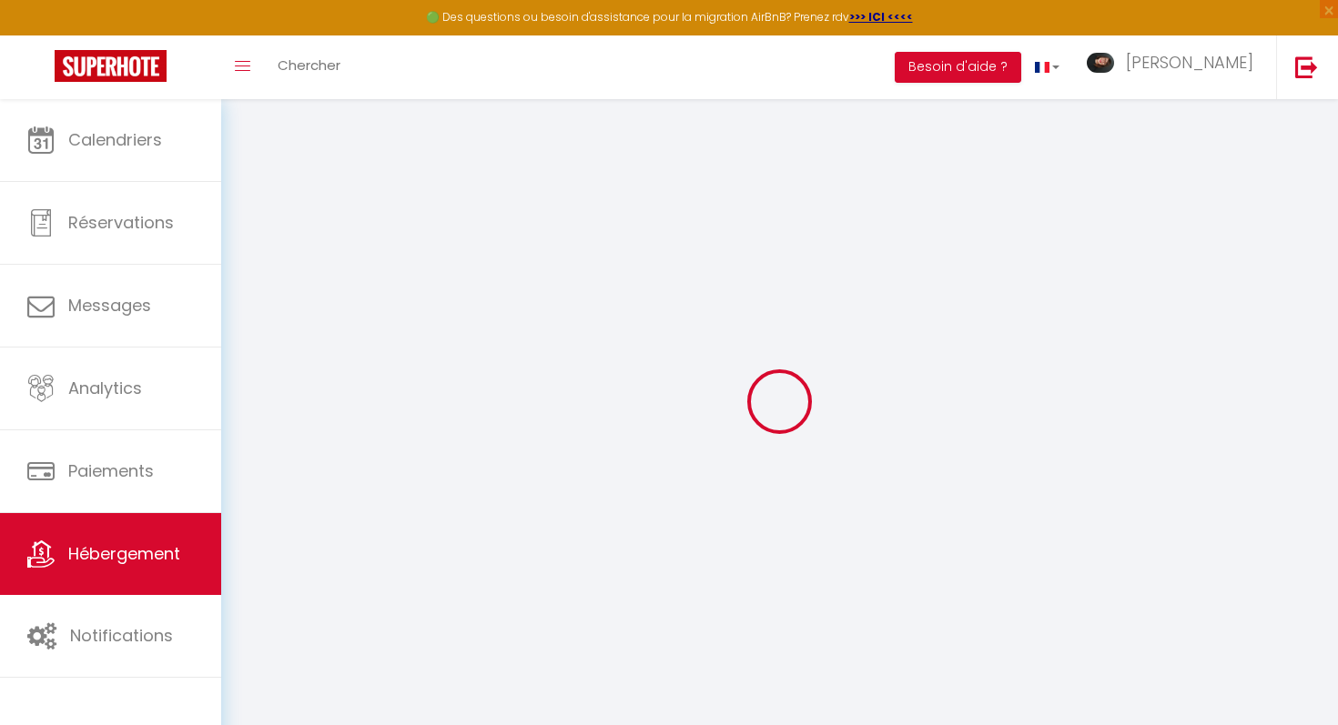
type input "Fécamp"
type input "[EMAIL_ADDRESS][DOMAIN_NAME]"
select select
checkbox input "false"
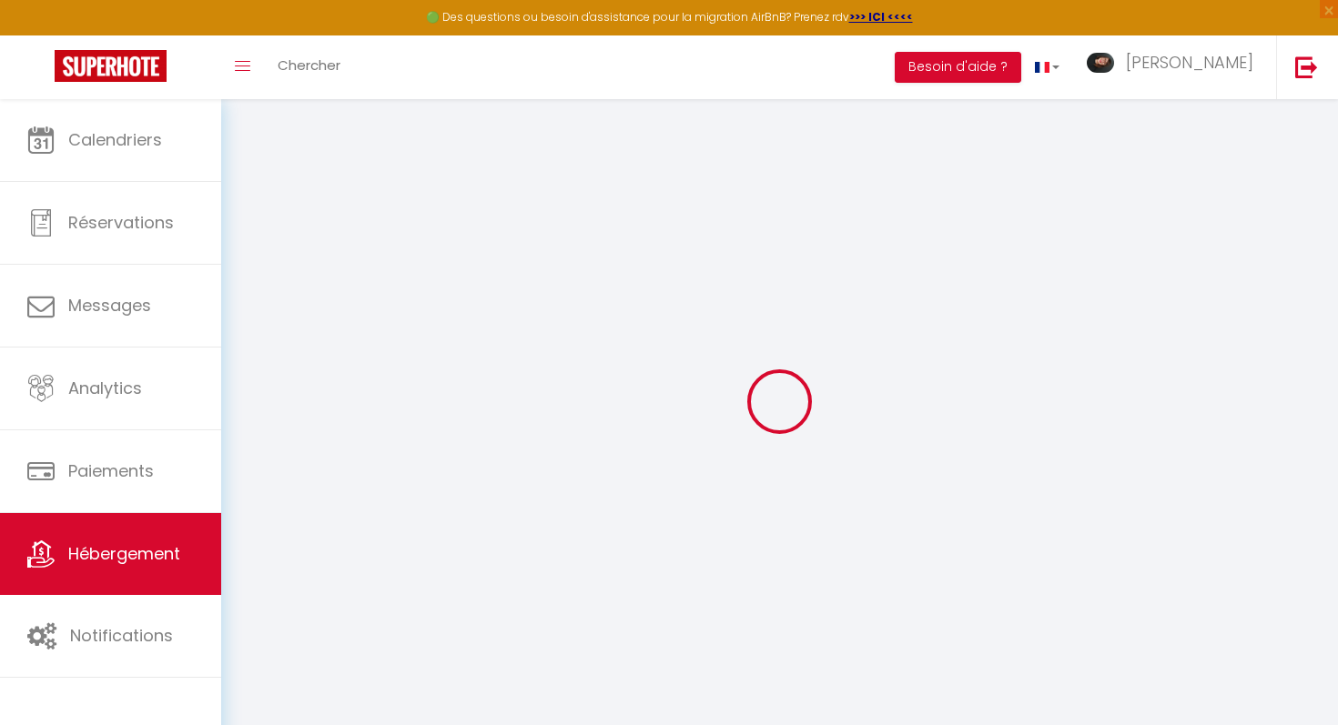
checkbox input "false"
type input "0"
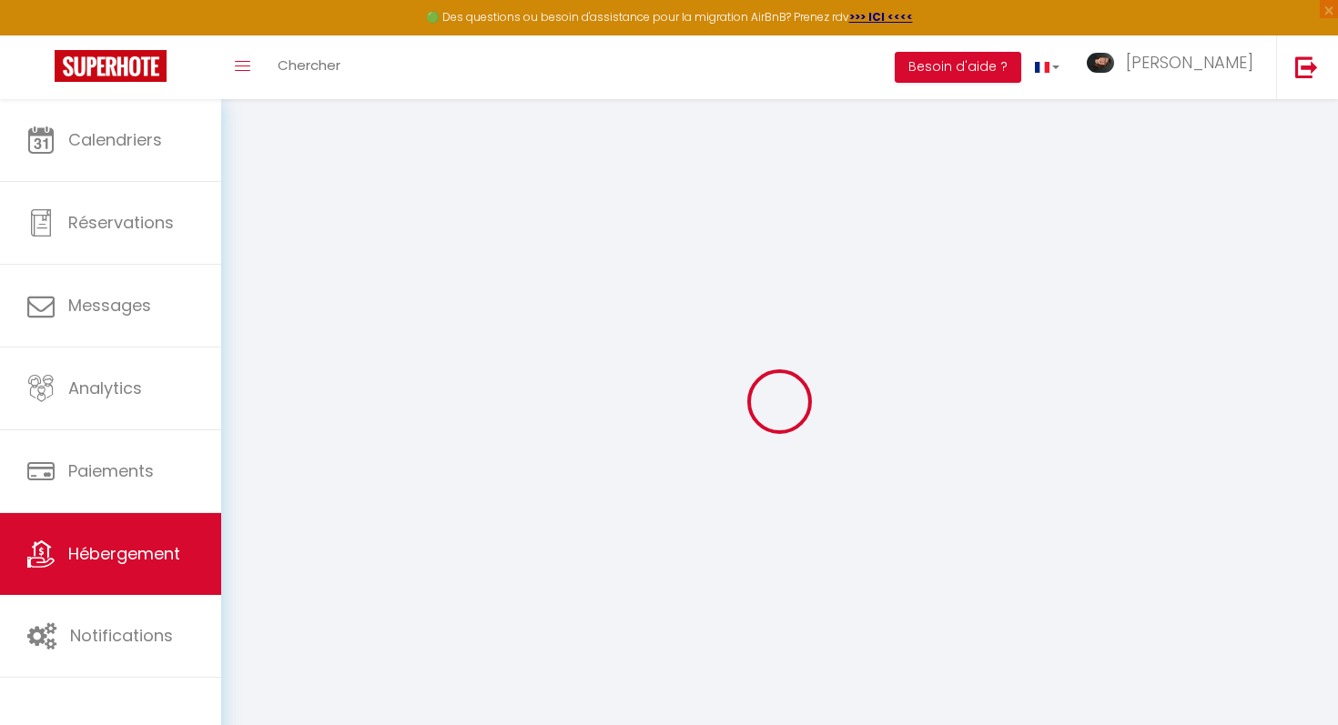
type input "0"
select select
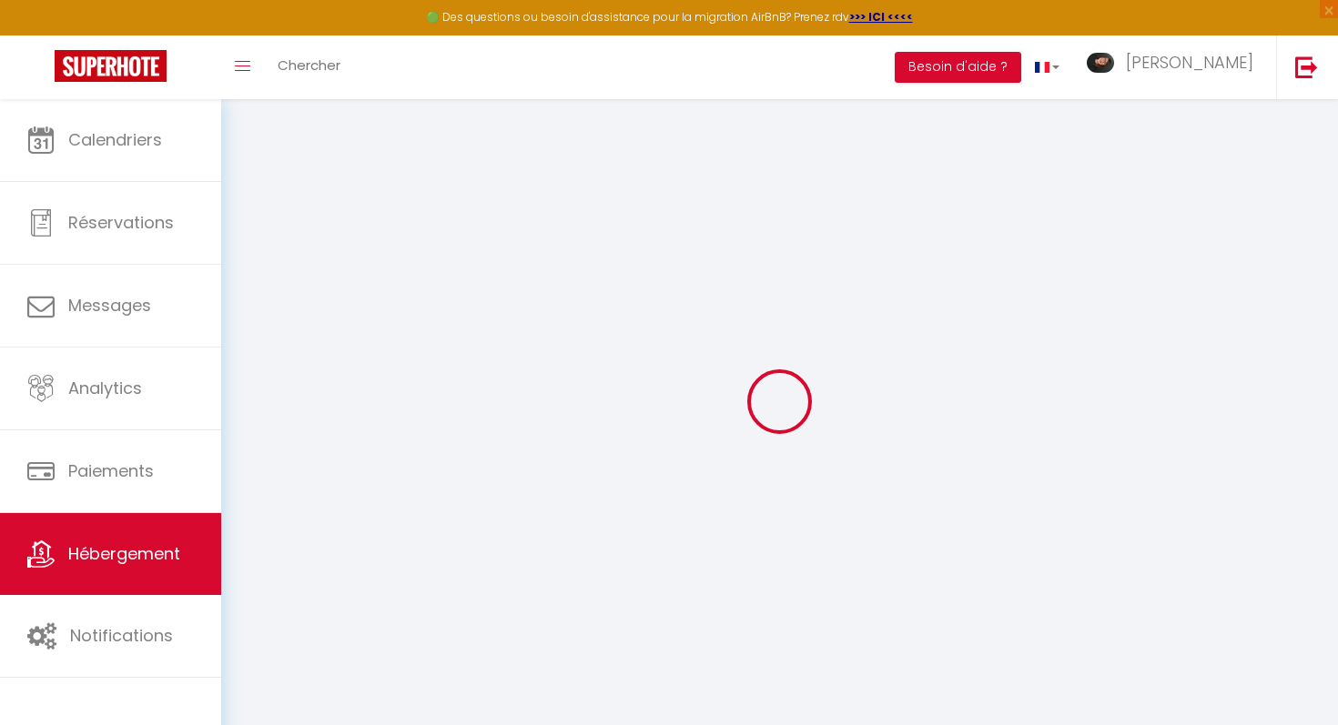
select select
checkbox input "false"
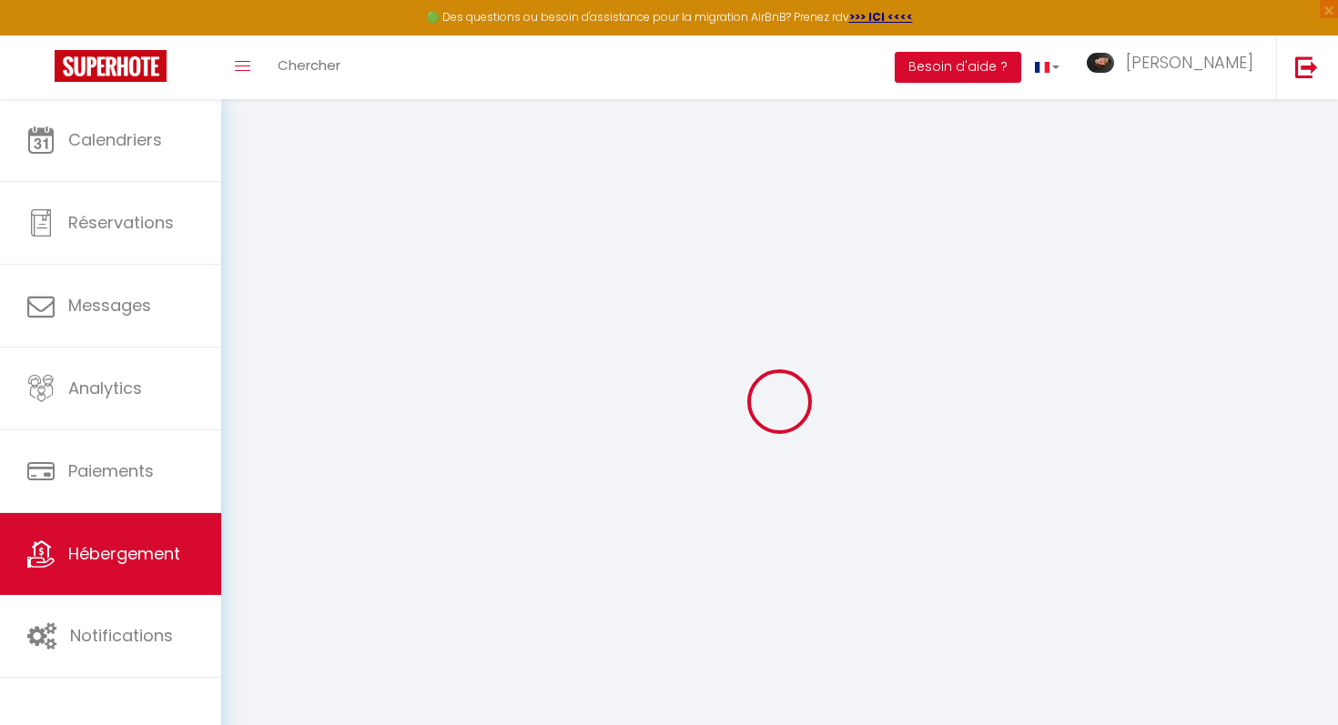
checkbox input "false"
select select
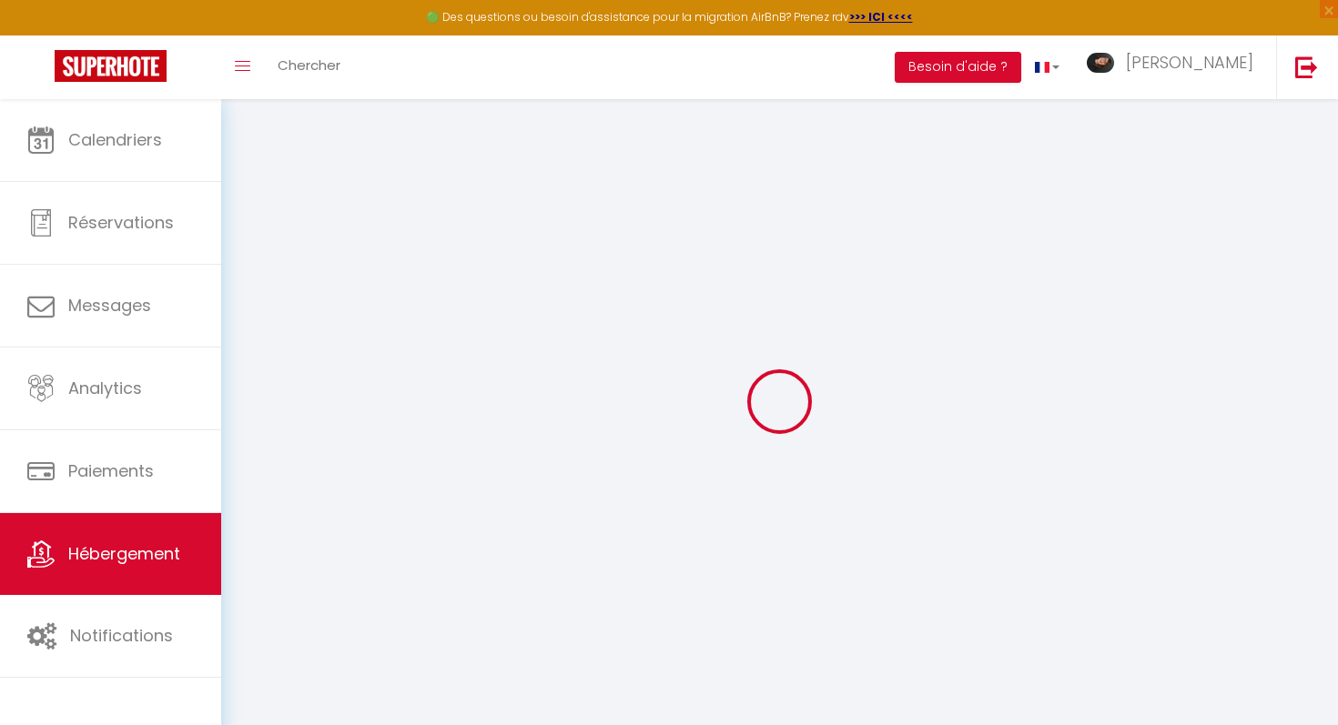
select select
checkbox input "false"
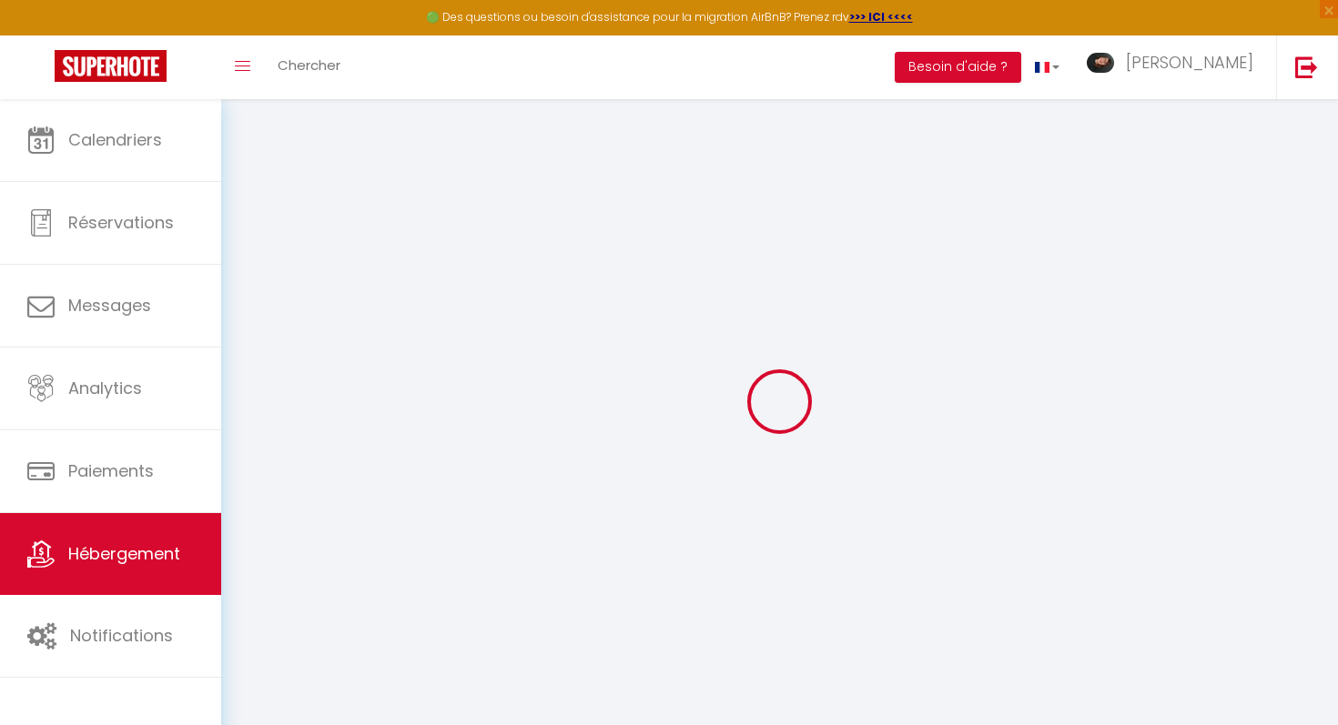
checkbox input "false"
select select
checkbox input "false"
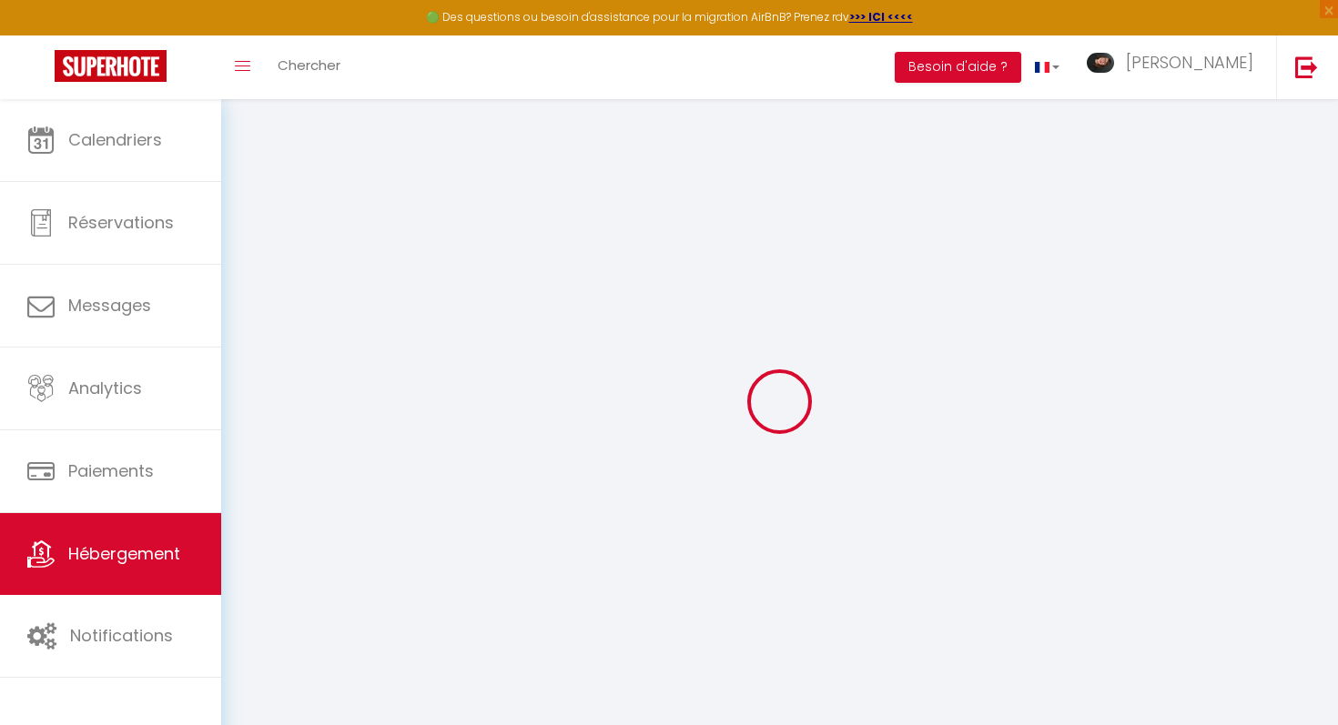
checkbox input "false"
select select
checkbox input "false"
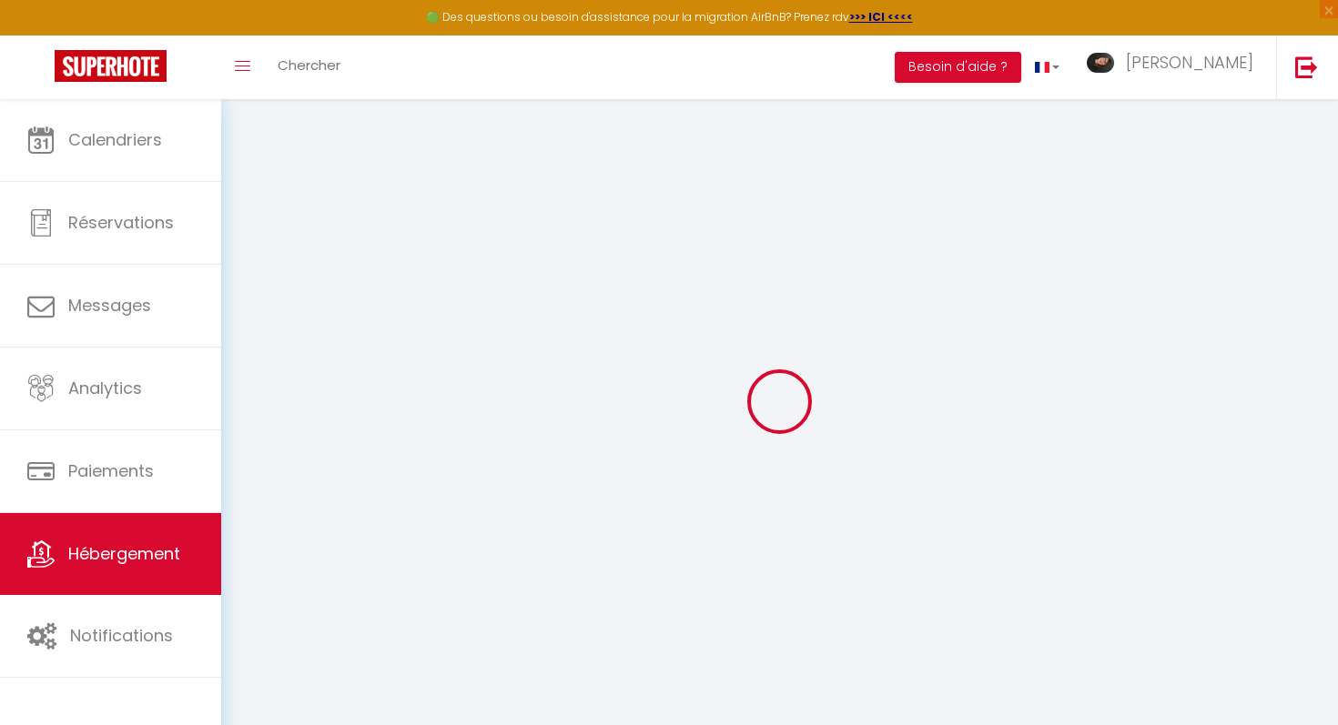
checkbox input "false"
select select "townhouse"
select select
select select "23:45"
select select "12:00"
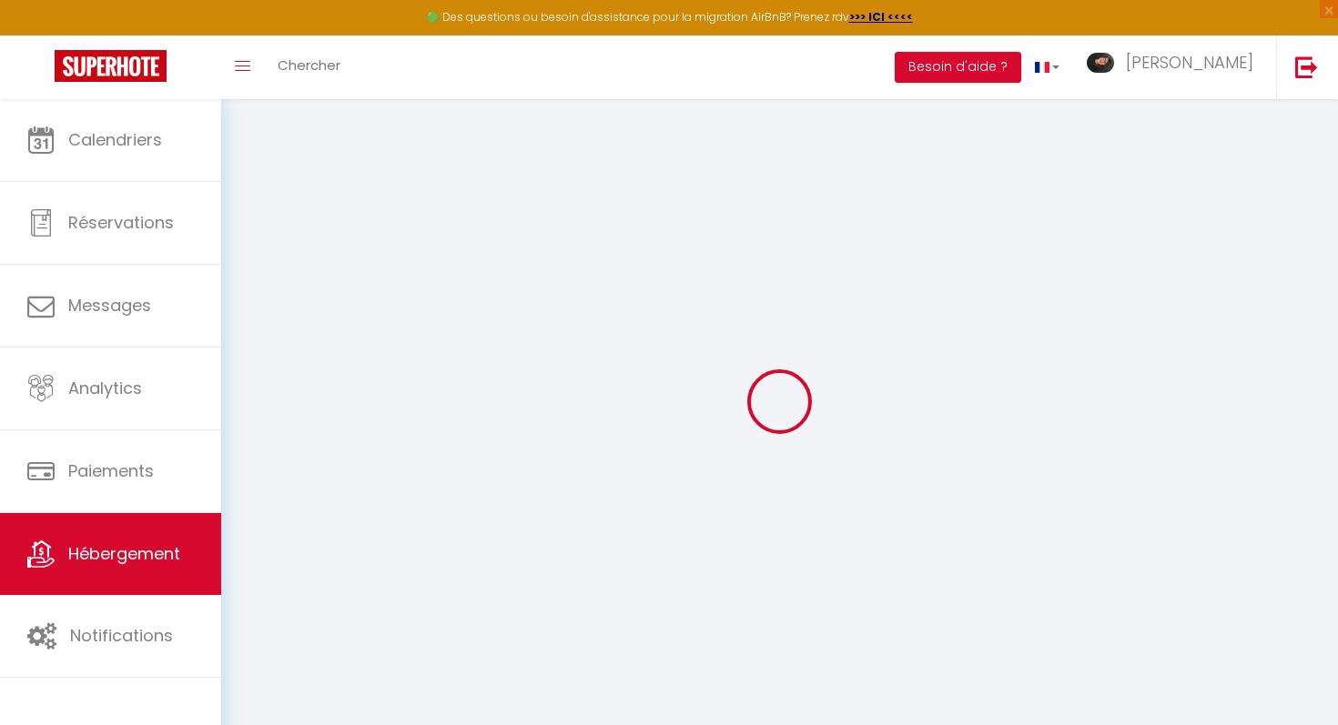
select select "30"
select select "120"
select select
checkbox input "false"
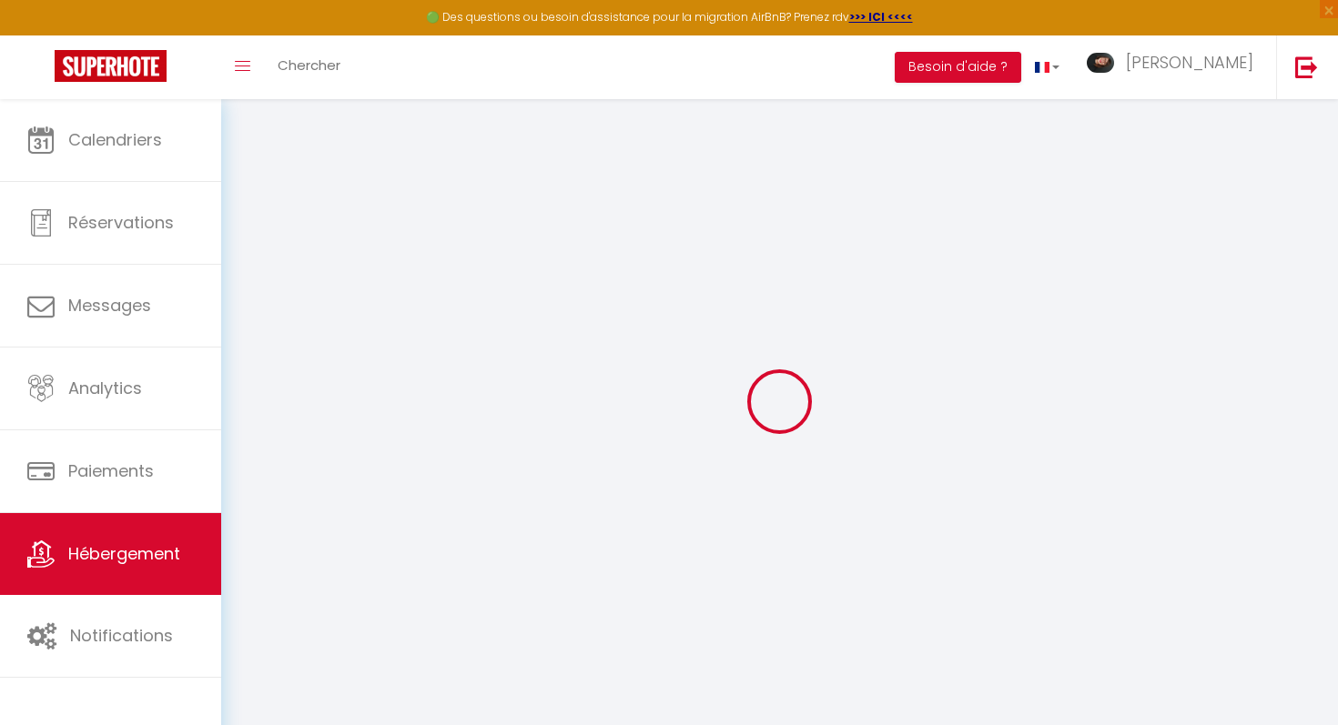
checkbox input "false"
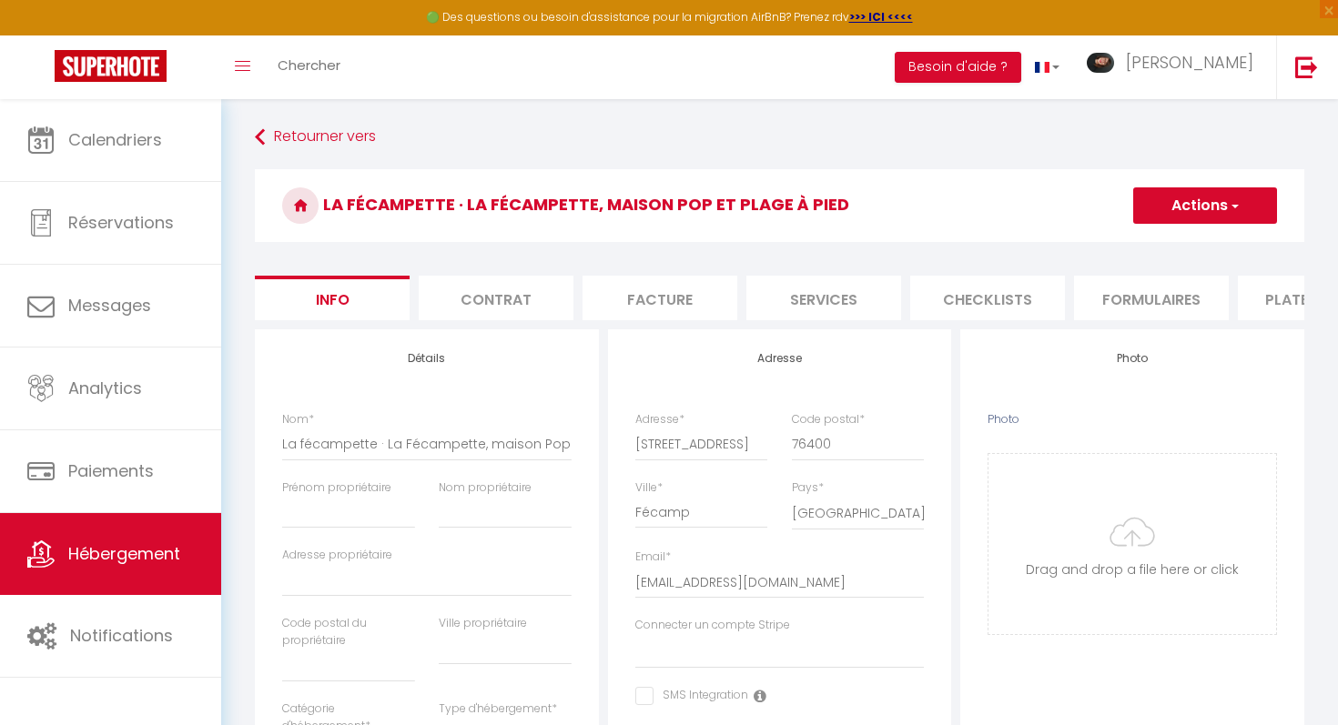
select select
checkbox input "false"
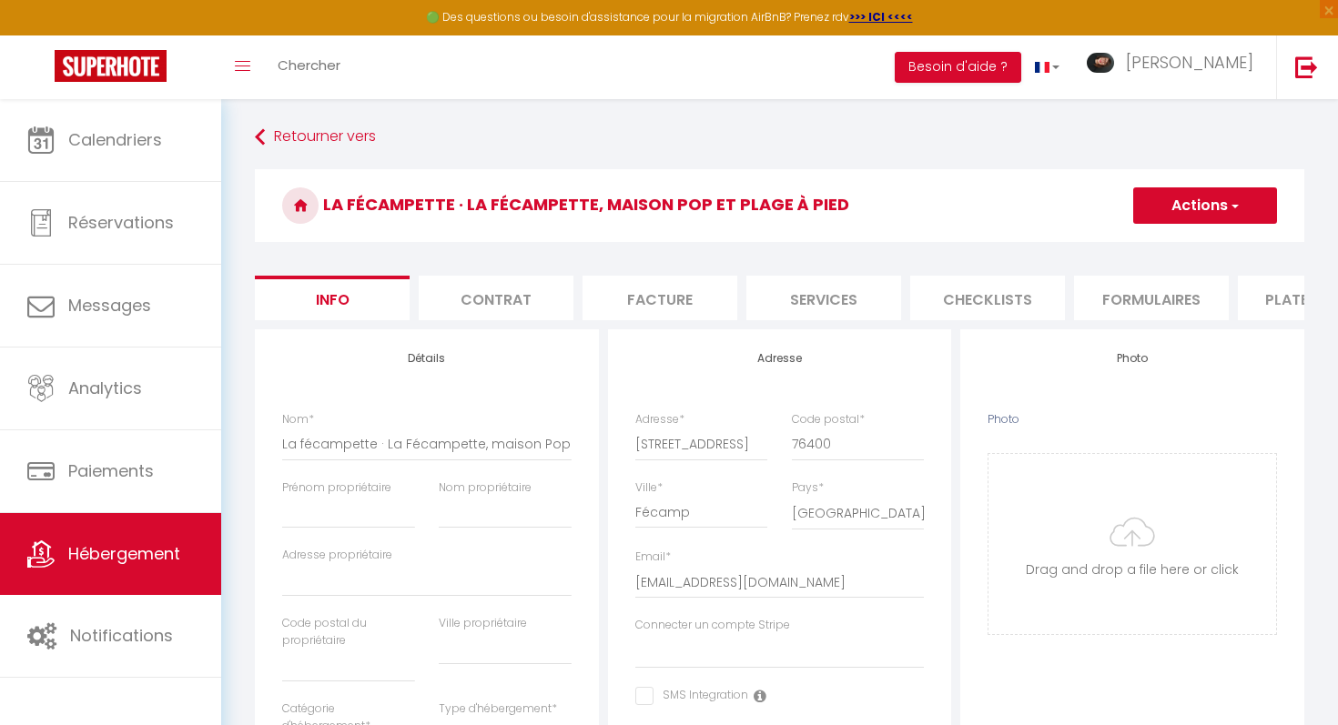
checkbox input "false"
click at [1143, 537] on input "Photo" at bounding box center [1132, 544] width 288 height 180
type input "C:\fakepath\WhatsApp Image 2025-10-09 at 17.25.11 (4).jpeg"
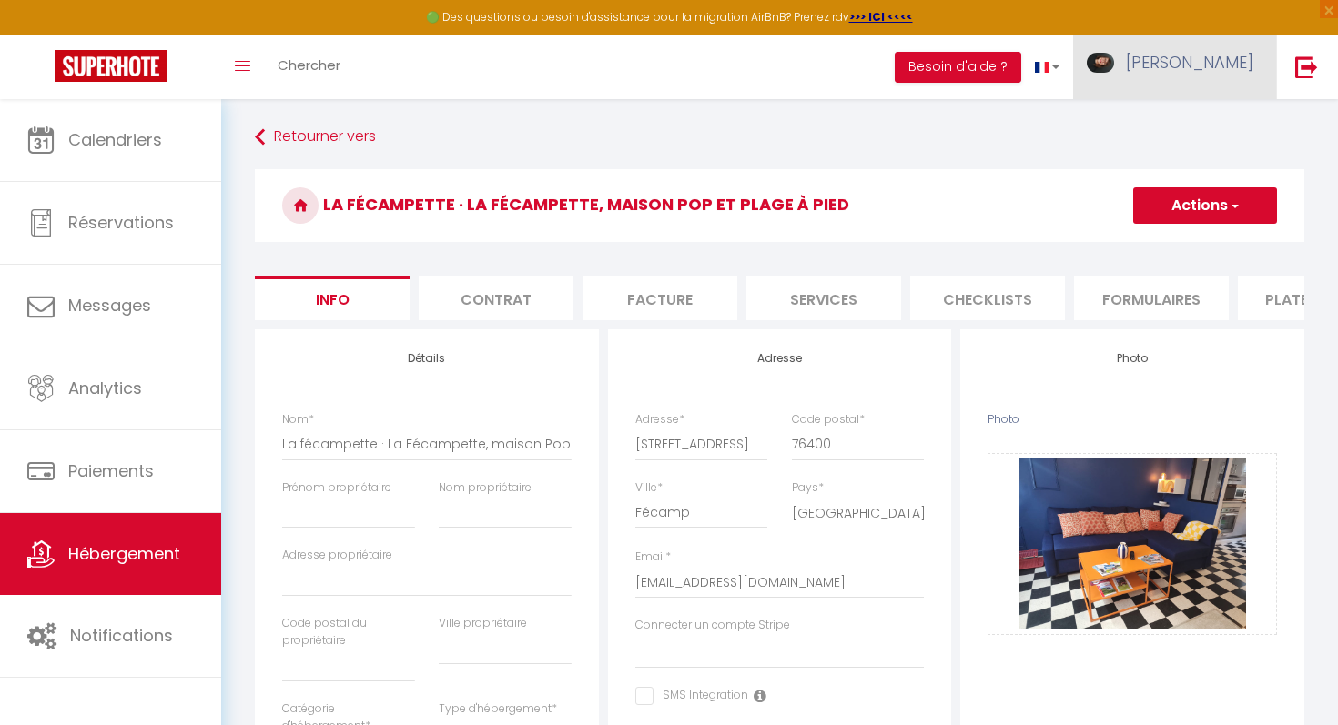
click at [1215, 72] on span "[PERSON_NAME]" at bounding box center [1189, 62] width 127 height 23
click at [1193, 165] on link "Équipe" at bounding box center [1203, 159] width 135 height 31
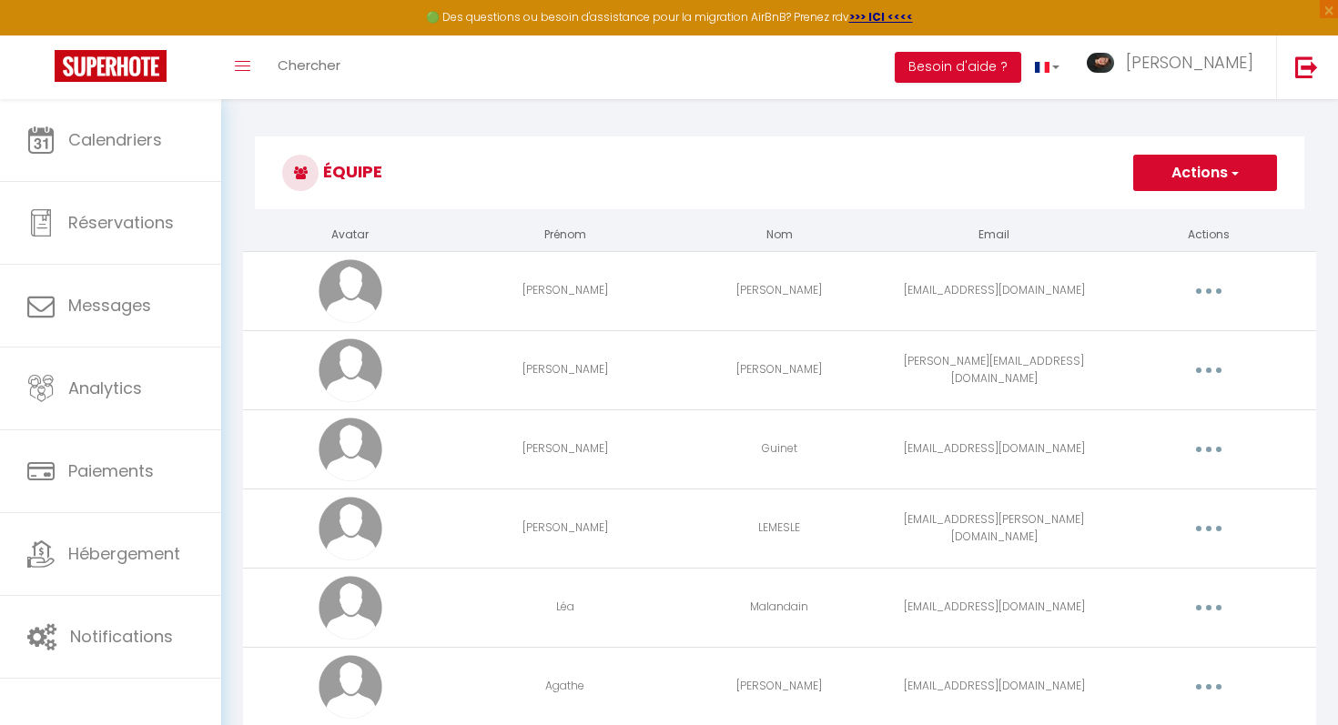
click at [1215, 294] on button "button" at bounding box center [1208, 291] width 51 height 29
click at [1174, 329] on link "Editer" at bounding box center [1161, 333] width 135 height 31
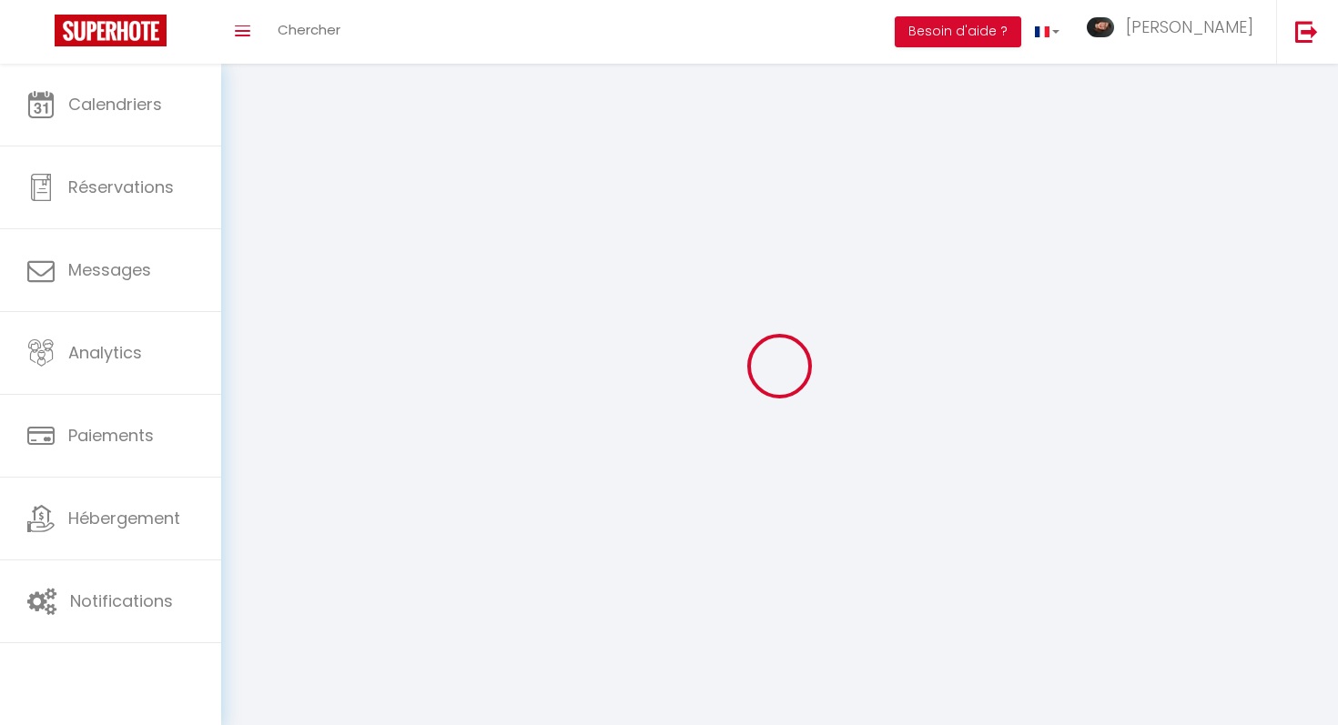
type input "Elodie"
type input "Raoul"
type input "eraoul76@gmail.com"
type textarea "https://app.superhote.com/#/connect/a5lWY2QkP1"
checkbox input "false"
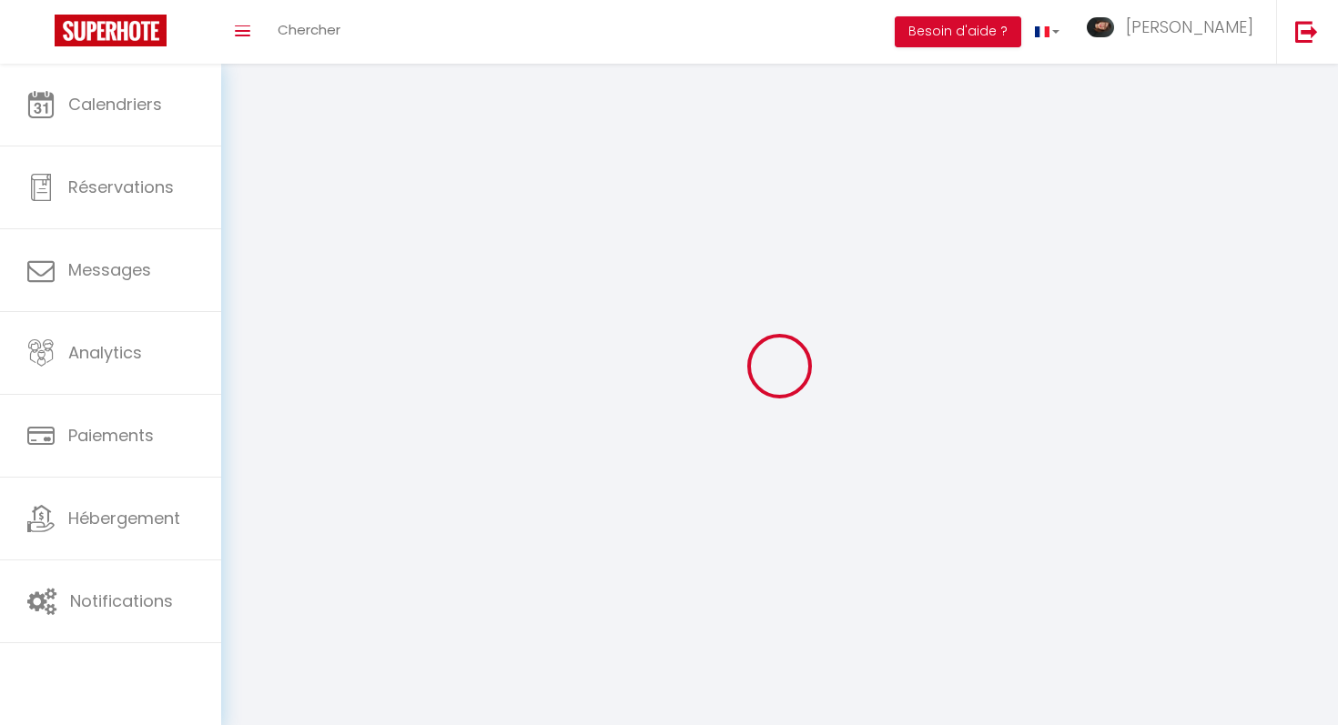
checkbox input "false"
checkbox input "true"
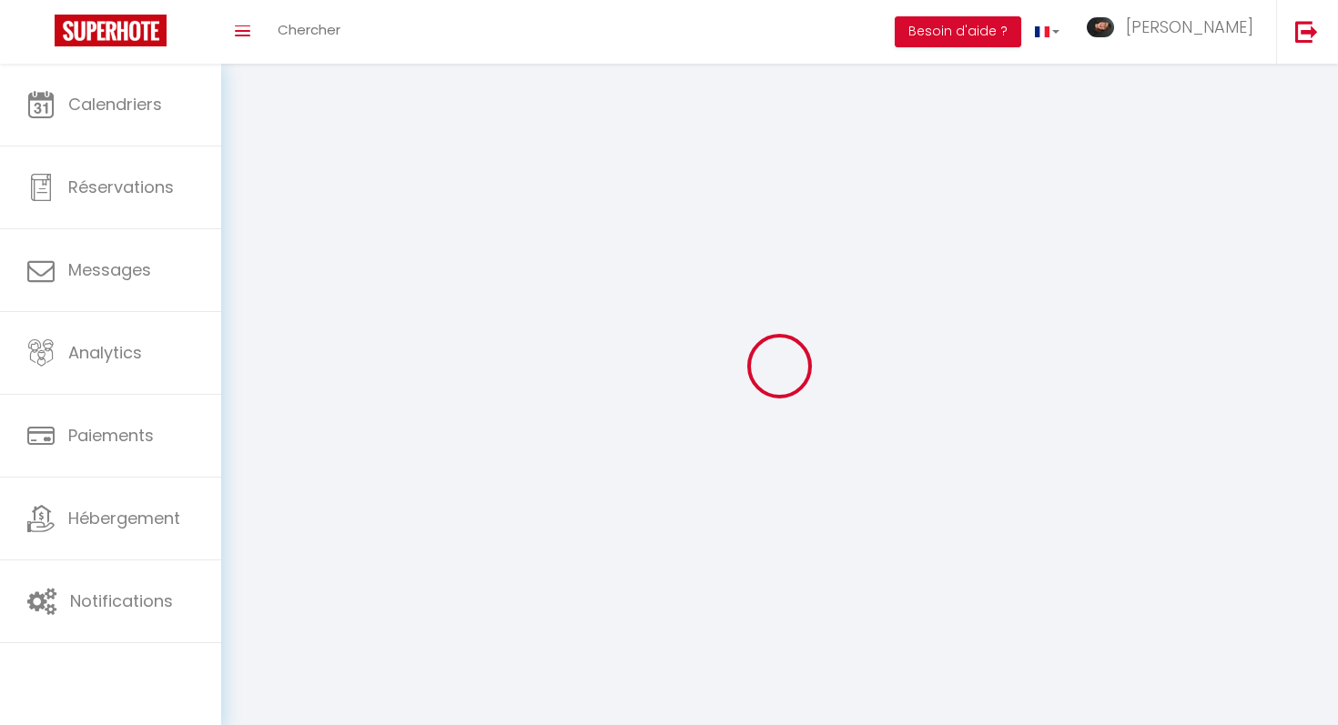
checkbox input "true"
checkbox input "false"
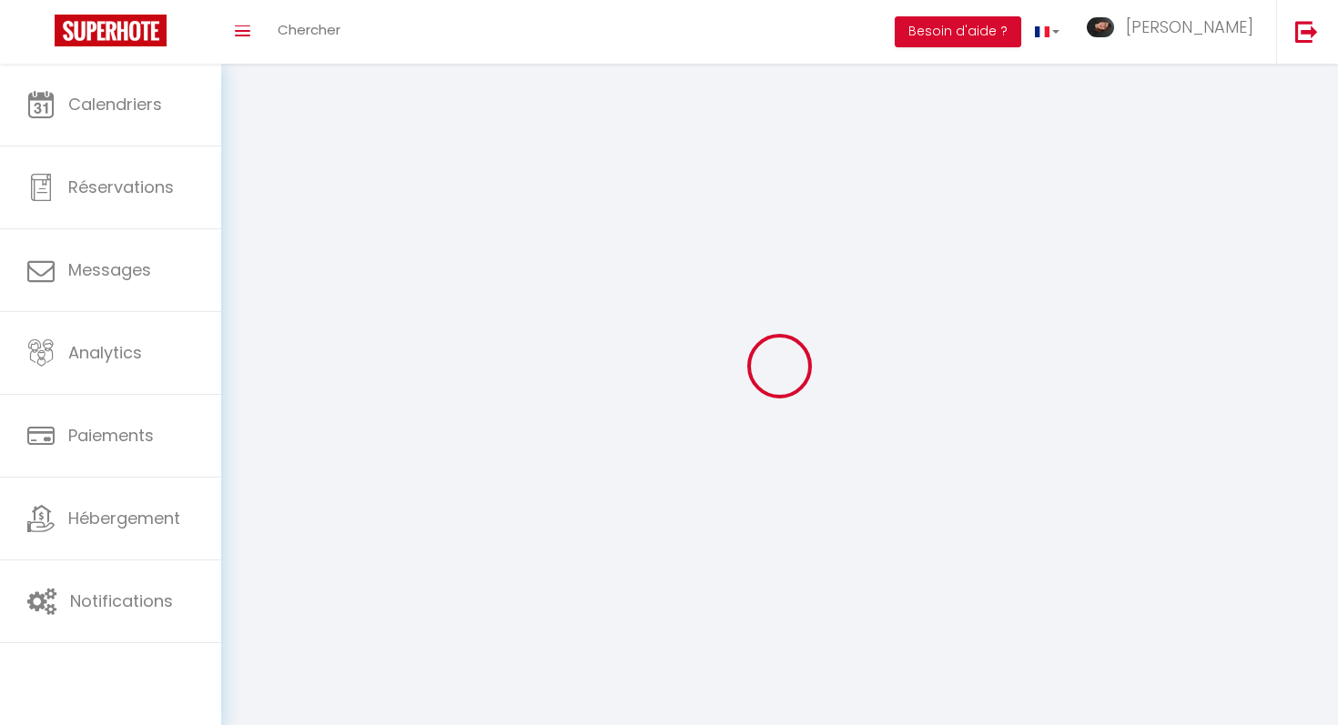
checkbox input "false"
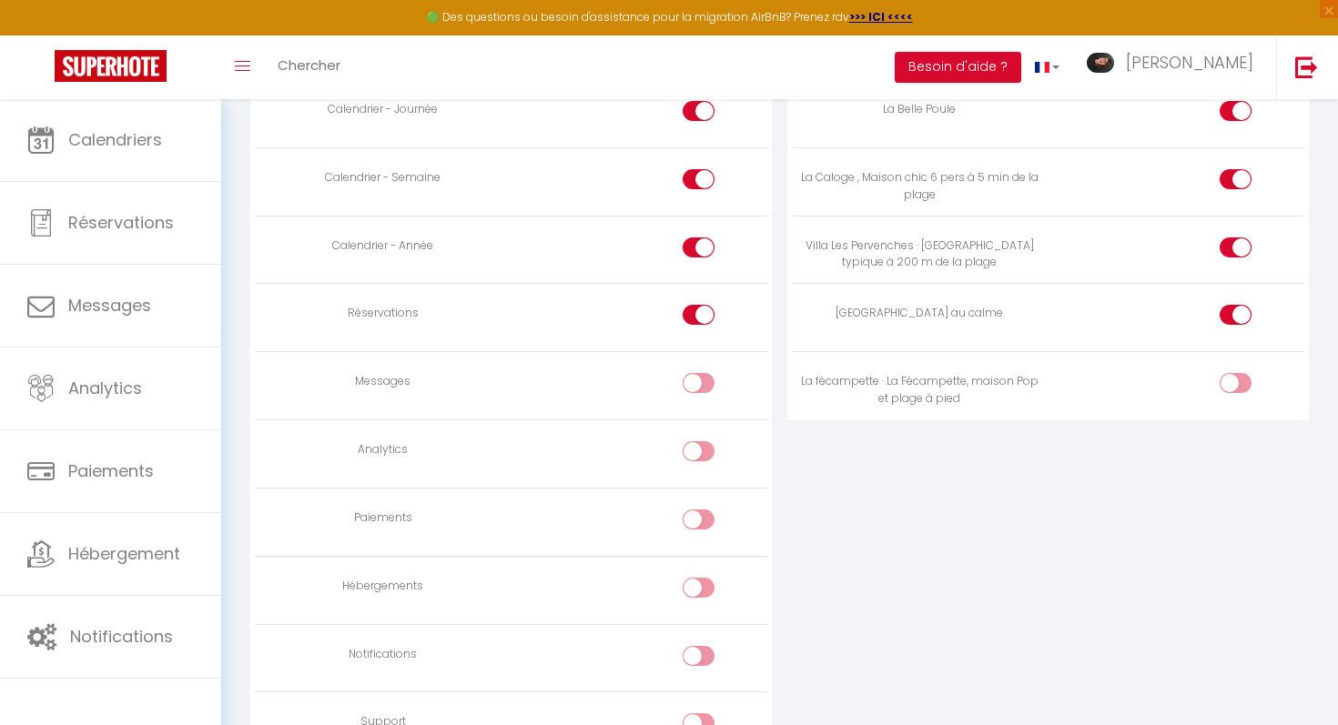
scroll to position [1253, 0]
click at [1245, 375] on input "checkbox" at bounding box center [1251, 384] width 32 height 27
checkbox input "true"
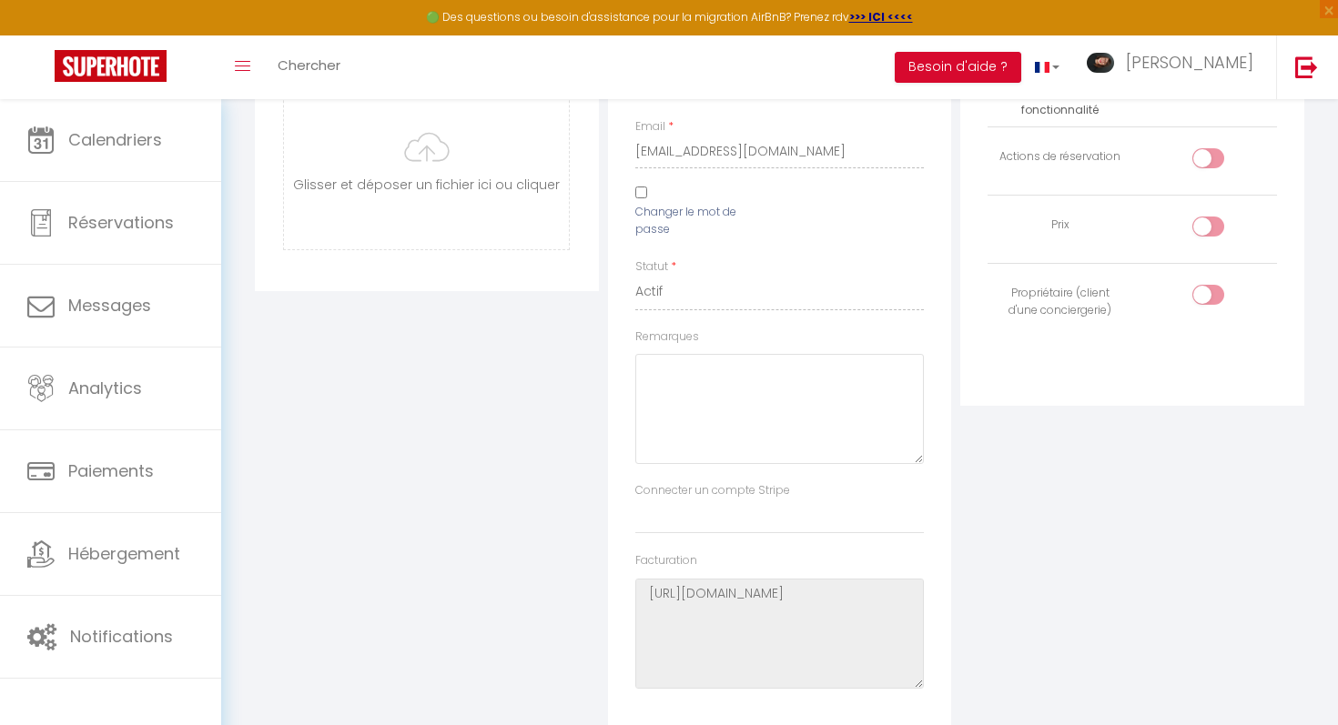
scroll to position [0, 0]
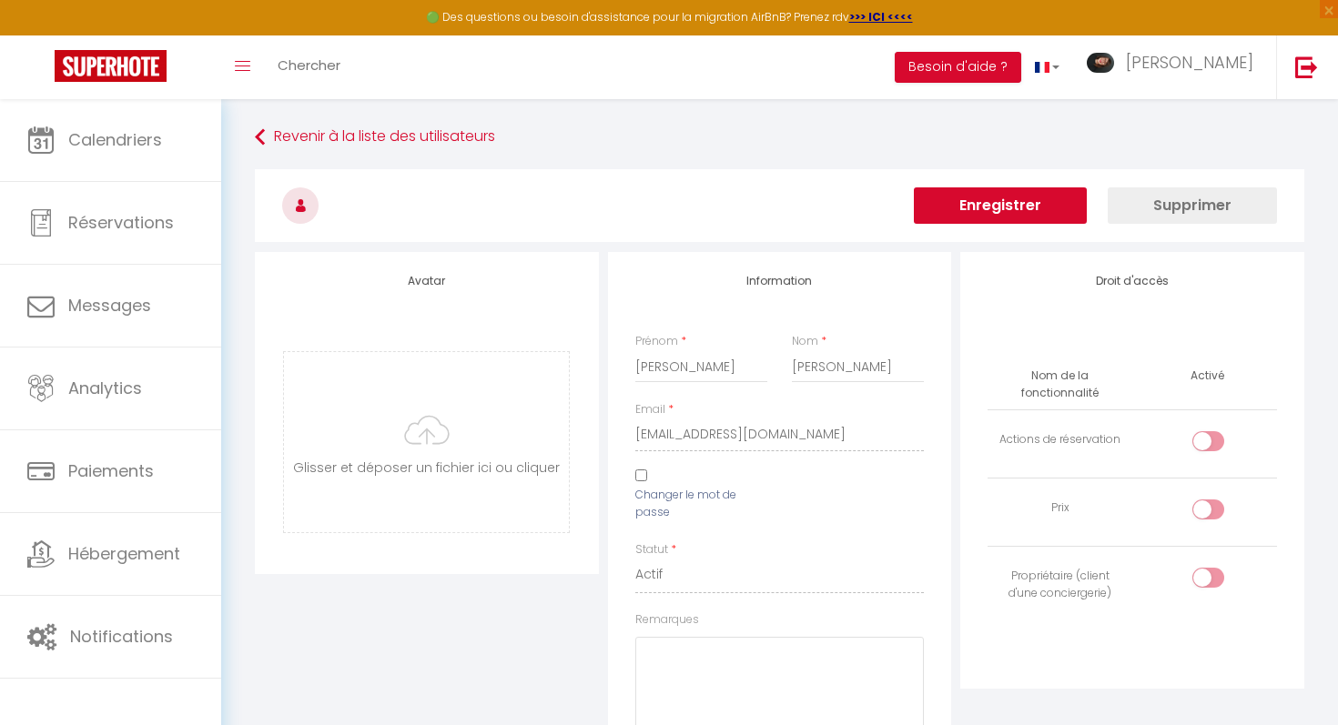
click at [1018, 206] on button "Enregistrer" at bounding box center [1000, 205] width 173 height 36
